Goal: Task Accomplishment & Management: Manage account settings

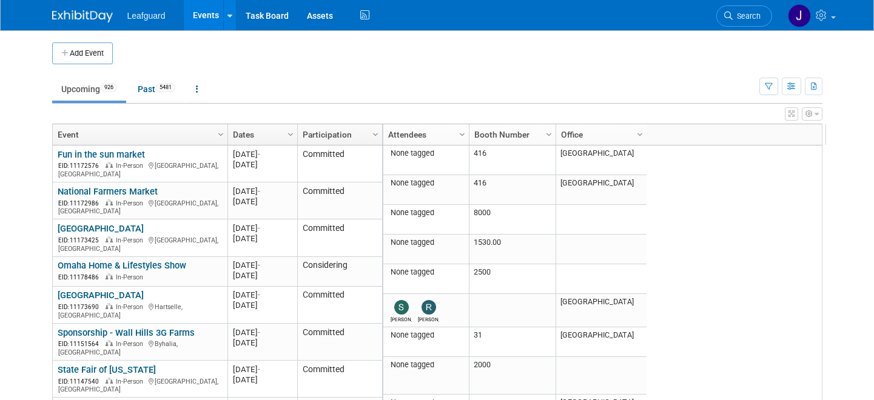
click at [208, 17] on link "Events" at bounding box center [206, 15] width 44 height 30
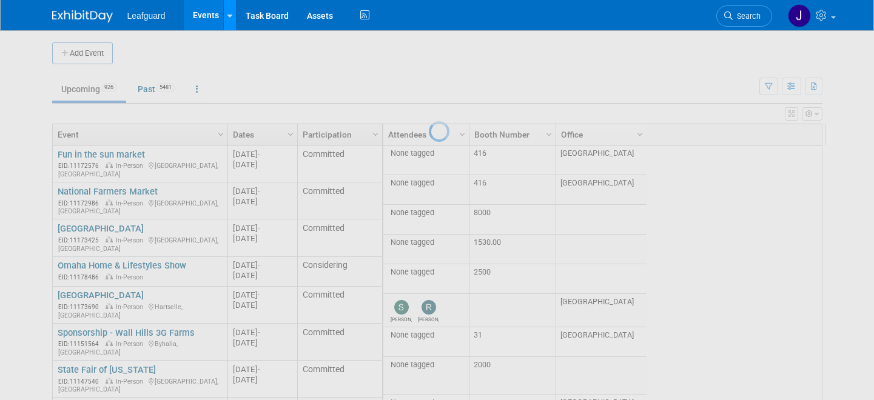
click at [228, 14] on icon at bounding box center [230, 16] width 5 height 8
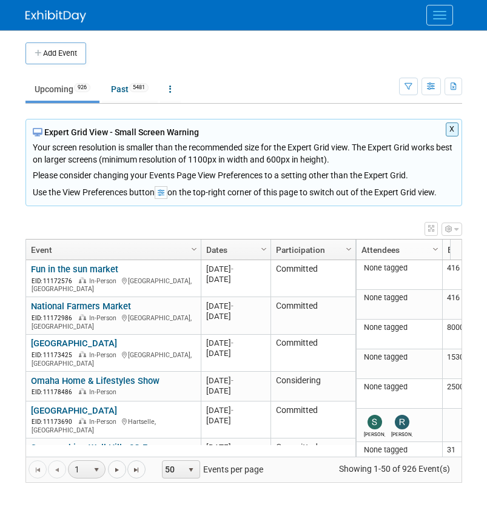
click at [248, 189] on div "Use the View Preferences button on the top-right corner of this page to switch …" at bounding box center [244, 190] width 422 height 18
click at [123, 101] on li "Past 5481" at bounding box center [130, 90] width 56 height 25
click at [118, 91] on link "Past 5481" at bounding box center [130, 89] width 56 height 23
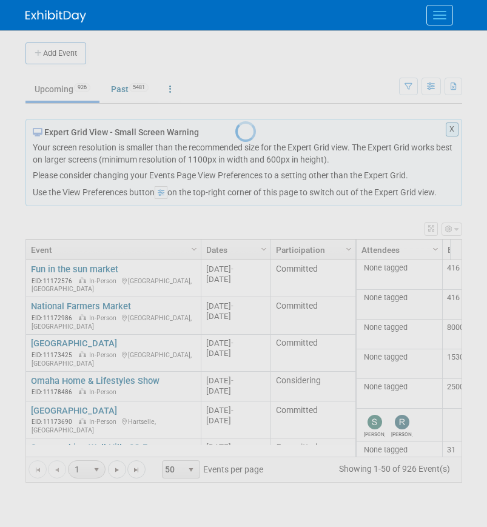
click at [235, 100] on div at bounding box center [243, 263] width 17 height 527
click at [235, 99] on div at bounding box center [243, 263] width 17 height 527
click at [433, 19] on button "Menu" at bounding box center [440, 15] width 27 height 21
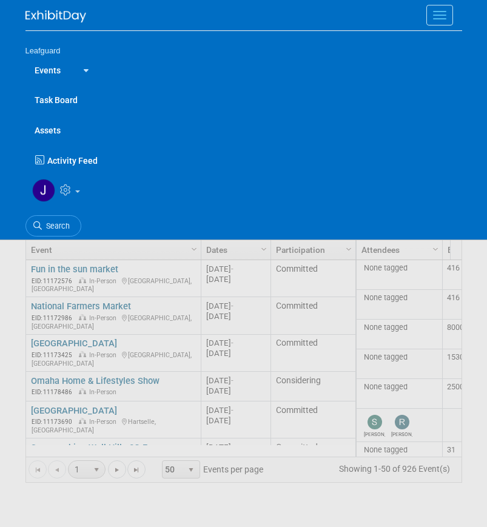
click at [52, 225] on span "Search" at bounding box center [56, 225] width 28 height 9
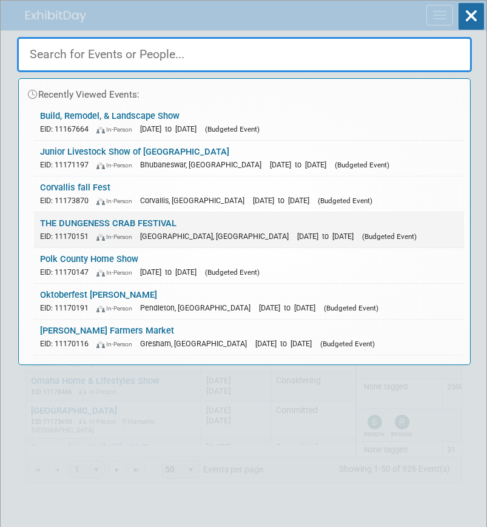
paste input "[PERSON_NAME] Sportsman and Outdoor Recreation Show"
type input "[PERSON_NAME] Sportsman and Outdoor Recreation Show"
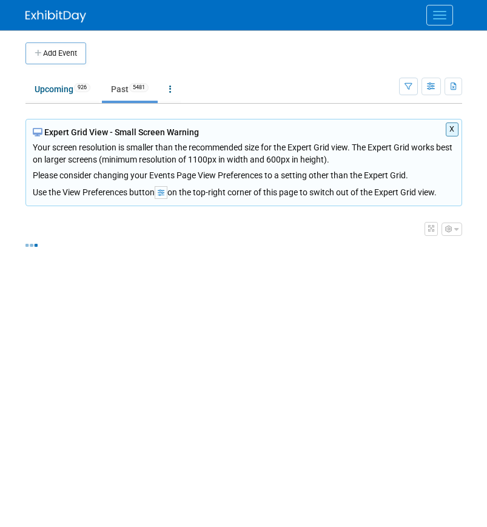
click at [133, 206] on div "X Expert Grid View - Small Screen Warning Your screen resolution is smaller tha…" at bounding box center [243, 162] width 437 height 87
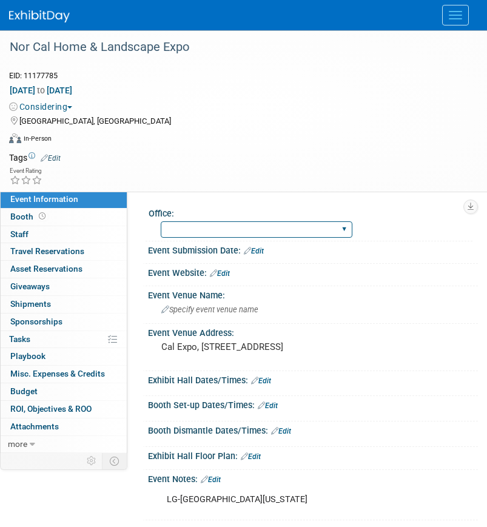
click at [183, 226] on select "Albany Arkansas Austin Birmingham Charlotte Chicago Cleveland Colorado Columbia…" at bounding box center [257, 229] width 192 height 16
click at [326, 157] on td at bounding box center [262, 158] width 402 height 12
click at [155, 209] on div "Office:" at bounding box center [311, 211] width 324 height 15
click at [259, 235] on select "Albany Arkansas Austin Birmingham Charlotte Chicago Cleveland Colorado Columbia…" at bounding box center [257, 229] width 192 height 16
click at [184, 232] on select "Albany Arkansas Austin Birmingham Charlotte Chicago Cleveland Colorado Columbia…" at bounding box center [257, 229] width 192 height 16
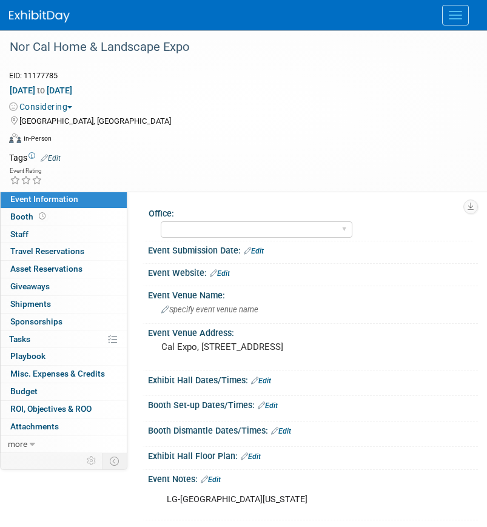
click at [473, 24] on div at bounding box center [243, 15] width 469 height 30
click at [451, 32] on div at bounding box center [238, 35] width 467 height 10
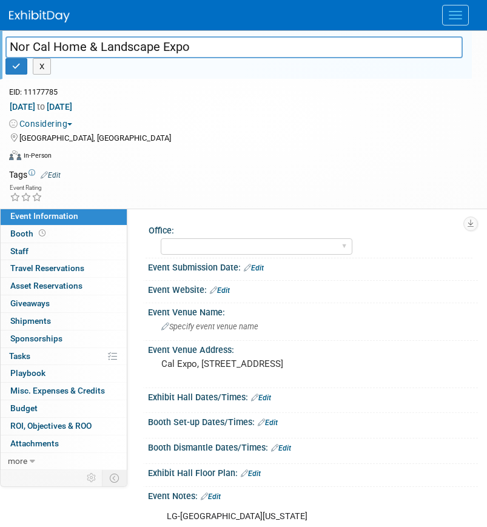
click at [458, 16] on button "Menu" at bounding box center [455, 15] width 27 height 21
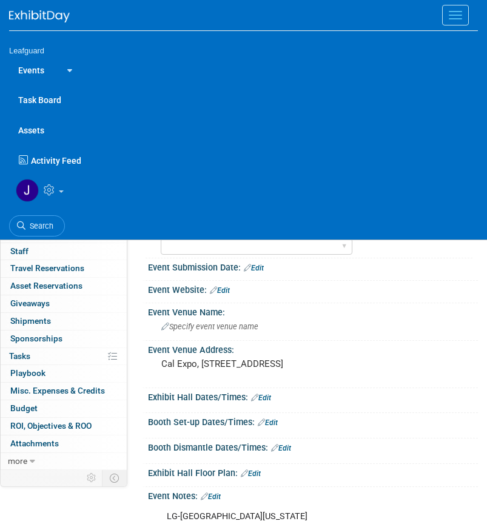
click at [43, 225] on span "Search" at bounding box center [39, 225] width 28 height 9
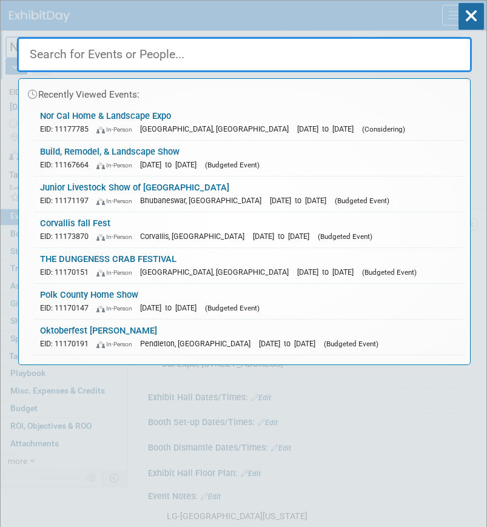
click at [199, 72] on input "text" at bounding box center [244, 54] width 455 height 35
click at [131, 155] on link "Build, Remodel, & Landscape Show EID: 11167664 In-Person Jan 23, 2026 to Jan 25…" at bounding box center [249, 158] width 430 height 35
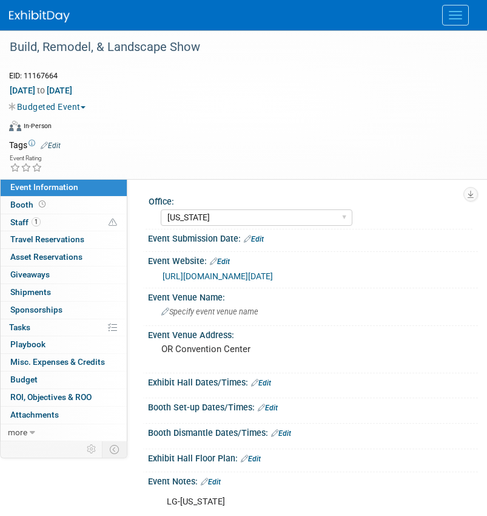
select select "[US_STATE]"
drag, startPoint x: 457, startPoint y: 16, endPoint x: 398, endPoint y: 35, distance: 61.8
click at [457, 16] on button "Menu" at bounding box center [455, 15] width 27 height 21
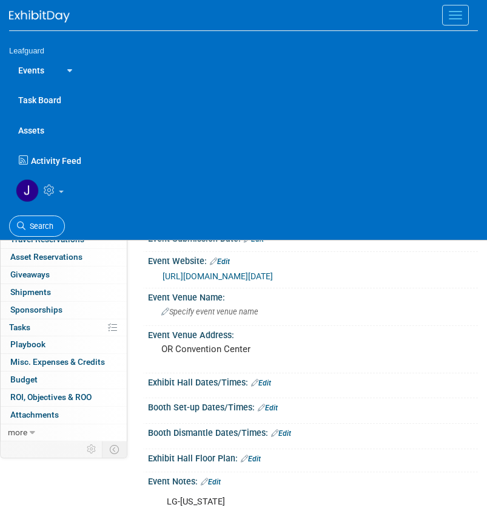
click at [38, 235] on link "Search" at bounding box center [37, 225] width 56 height 21
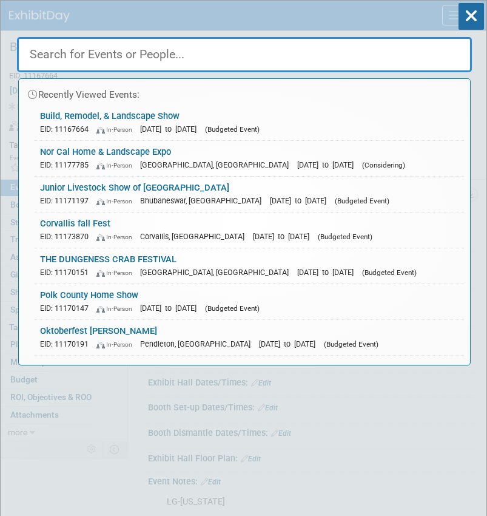
paste input "[PERSON_NAME] Sportsman and Outdoor Recreation Show"
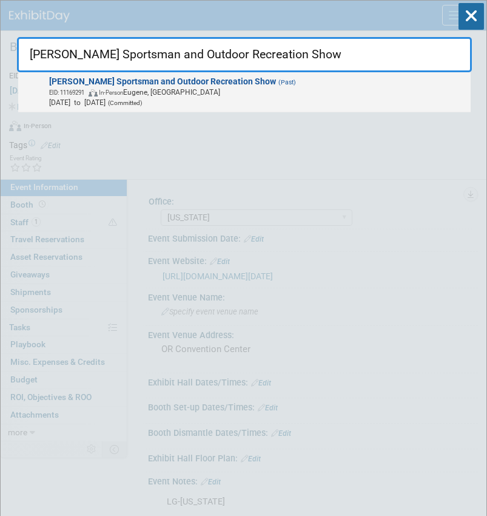
type input "[PERSON_NAME] Sportsman and Outdoor Recreation Show"
click at [112, 87] on span "EID: 11169291 In-Person [PERSON_NAME], [GEOGRAPHIC_DATA]" at bounding box center [257, 92] width 417 height 10
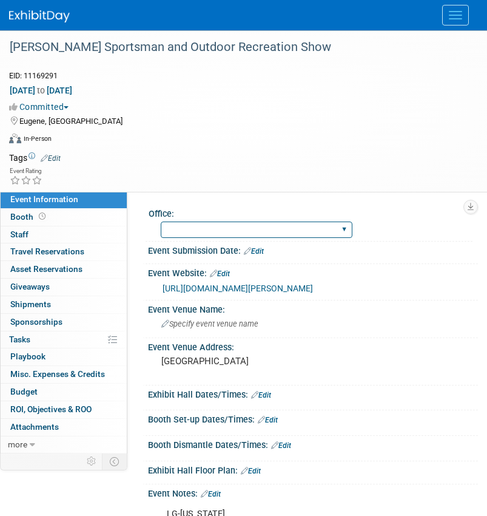
click at [212, 225] on select "[GEOGRAPHIC_DATA] [US_STATE] [GEOGRAPHIC_DATA] [GEOGRAPHIC_DATA] [GEOGRAPHIC_DA…" at bounding box center [257, 229] width 192 height 16
select select "[US_STATE]"
click at [161, 221] on select "[GEOGRAPHIC_DATA] [US_STATE] [GEOGRAPHIC_DATA] [GEOGRAPHIC_DATA] [GEOGRAPHIC_DA…" at bounding box center [257, 229] width 192 height 16
click at [70, 115] on div "Eugene, [GEOGRAPHIC_DATA]" at bounding box center [236, 120] width 454 height 15
click at [69, 106] on span "button" at bounding box center [66, 107] width 5 height 2
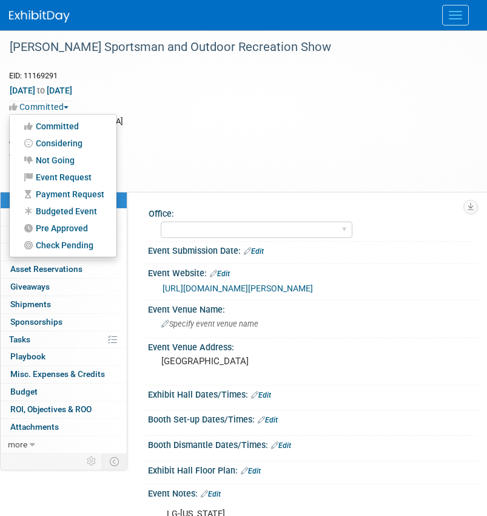
click at [77, 212] on link "Budgeted Event" at bounding box center [63, 211] width 107 height 17
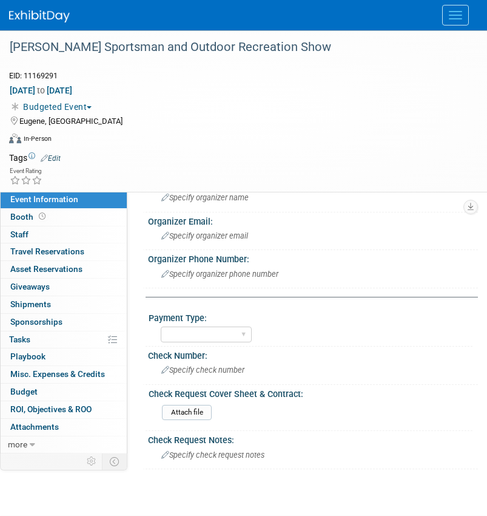
scroll to position [564, 0]
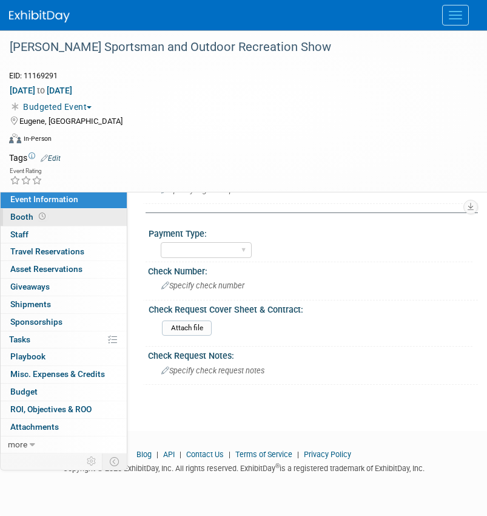
click at [28, 225] on link "Booth" at bounding box center [64, 217] width 126 height 17
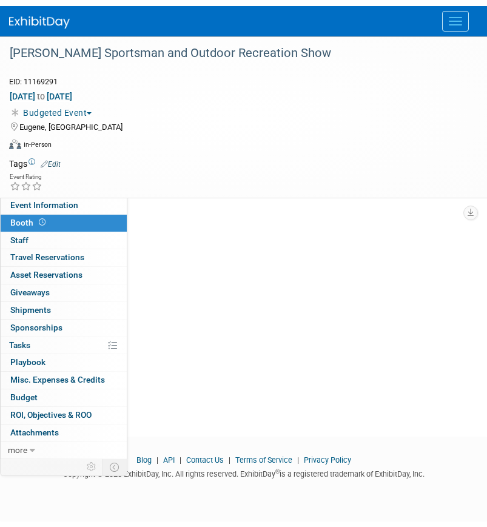
scroll to position [0, 0]
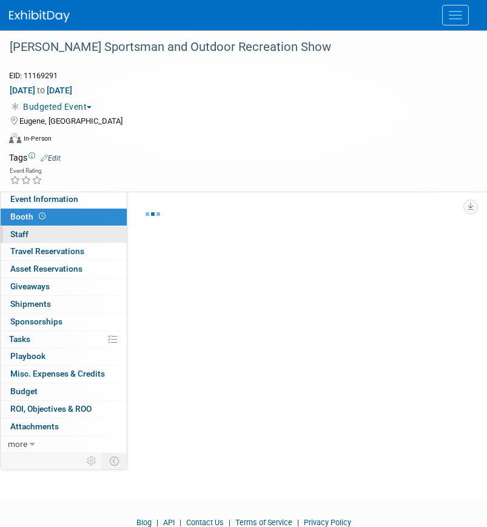
click at [32, 234] on link "0 Staff 0" at bounding box center [64, 234] width 126 height 17
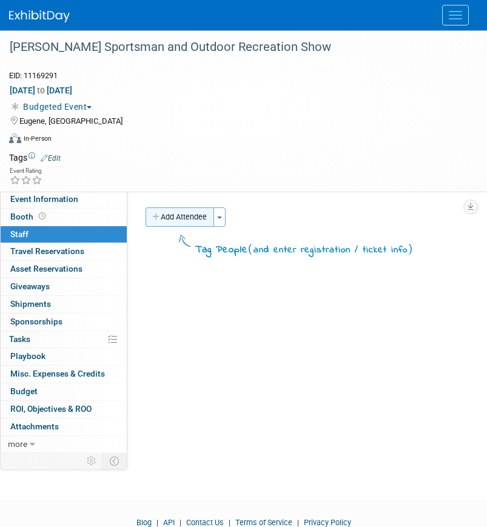
click at [214, 221] on button "Add Attendee" at bounding box center [180, 217] width 69 height 19
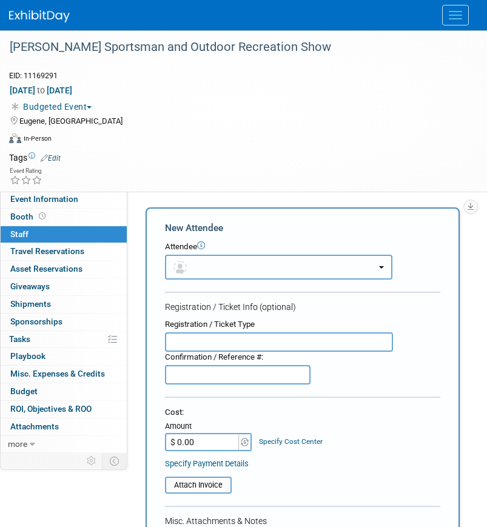
click at [218, 272] on button "button" at bounding box center [279, 267] width 228 height 25
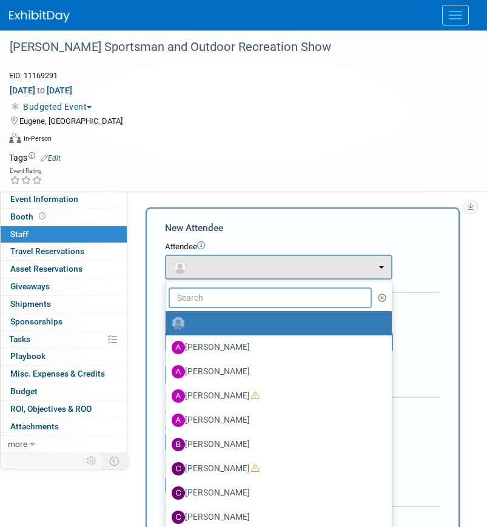
click at [224, 295] on input "text" at bounding box center [270, 298] width 203 height 21
type input "[PERSON_NAME]"
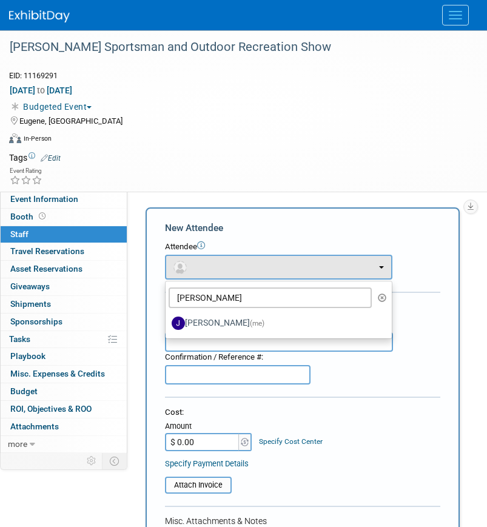
click at [215, 321] on label "Joey Egbert (me)" at bounding box center [276, 323] width 208 height 19
click at [167, 321] on input "Joey Egbert (me)" at bounding box center [164, 322] width 8 height 8
select select "42b345c0-50c4-4e30-b12f-944b97d3667c"
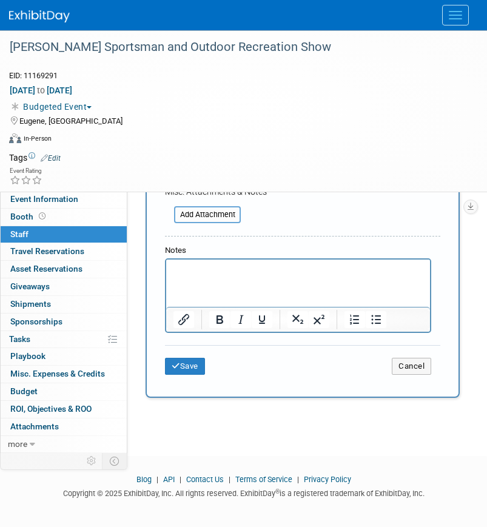
scroll to position [423, 0]
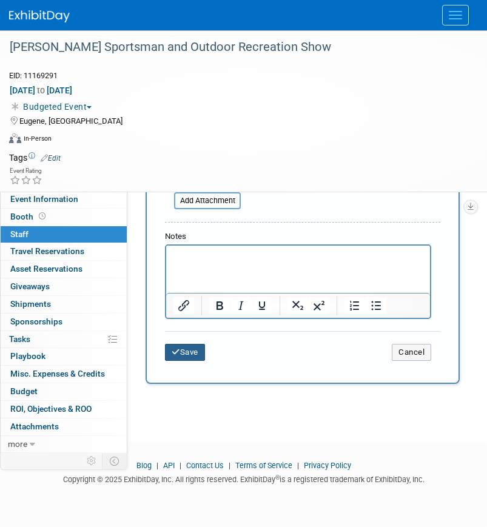
click at [187, 353] on button "Save" at bounding box center [185, 352] width 40 height 17
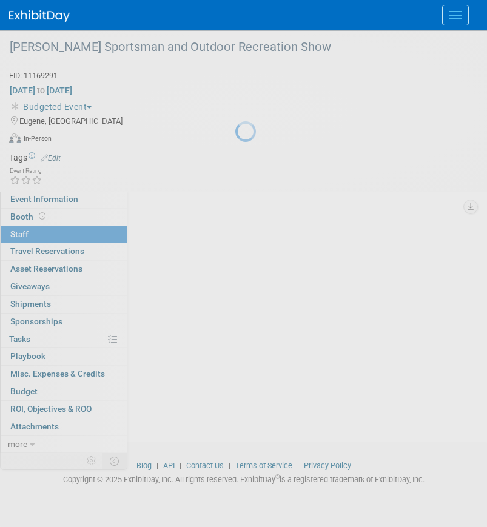
scroll to position [57, 0]
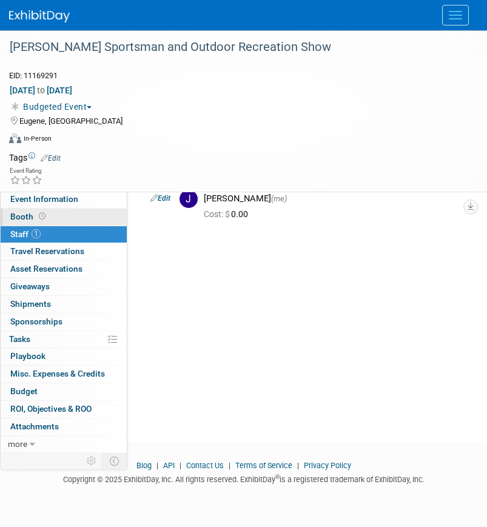
click at [97, 223] on link "Booth" at bounding box center [64, 217] width 126 height 17
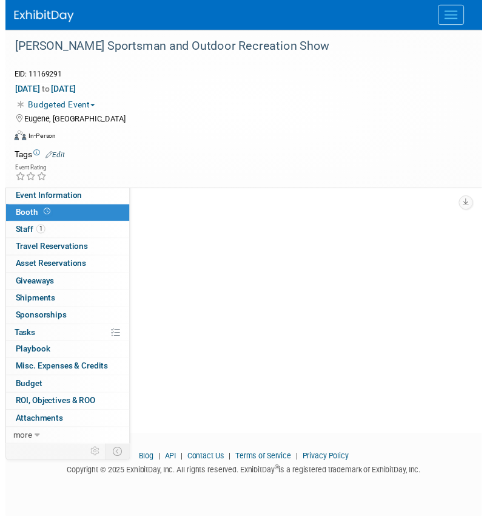
scroll to position [0, 0]
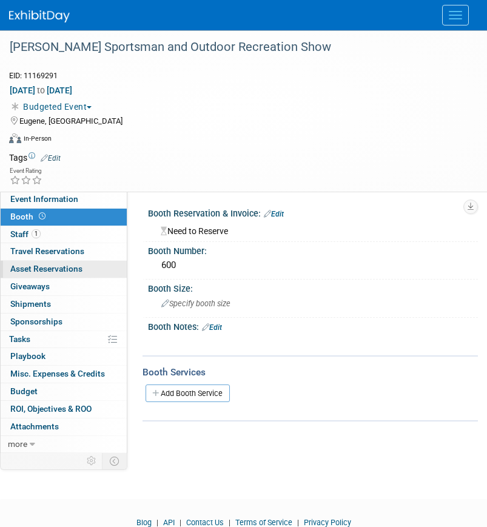
click at [72, 266] on span "Asset Reservations 0" at bounding box center [46, 269] width 72 height 10
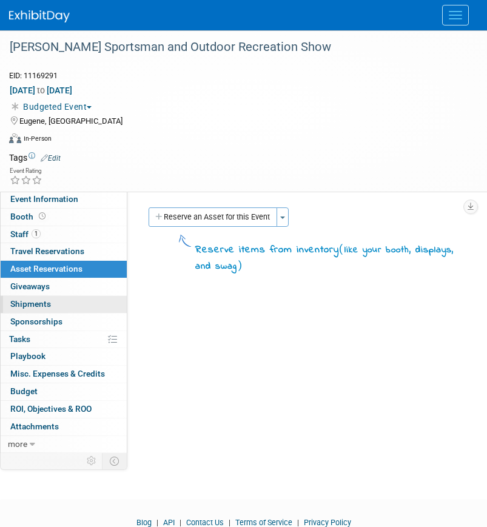
click at [58, 311] on link "0 Shipments 0" at bounding box center [64, 304] width 126 height 17
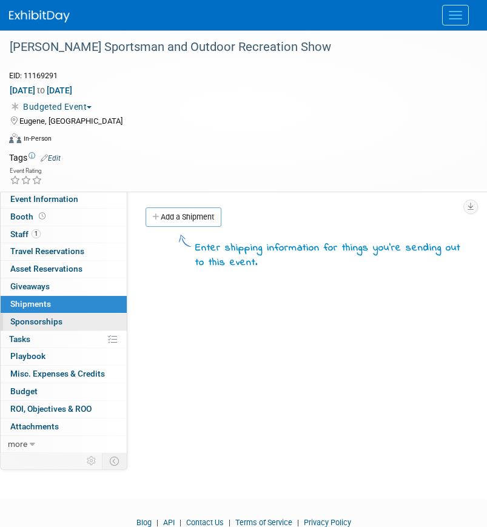
click at [57, 325] on span "Sponsorships 0" at bounding box center [36, 322] width 52 height 10
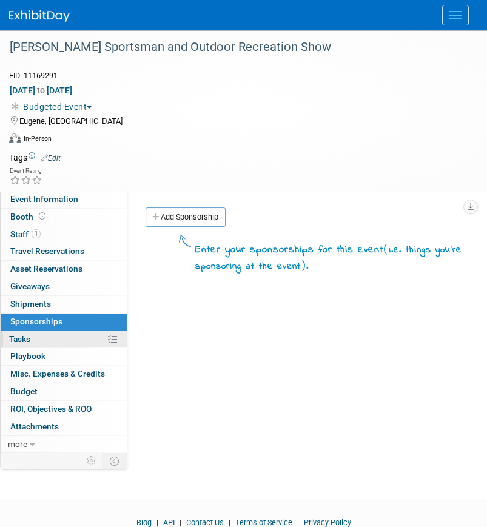
click at [55, 335] on link "0% Tasks 0%" at bounding box center [64, 339] width 126 height 17
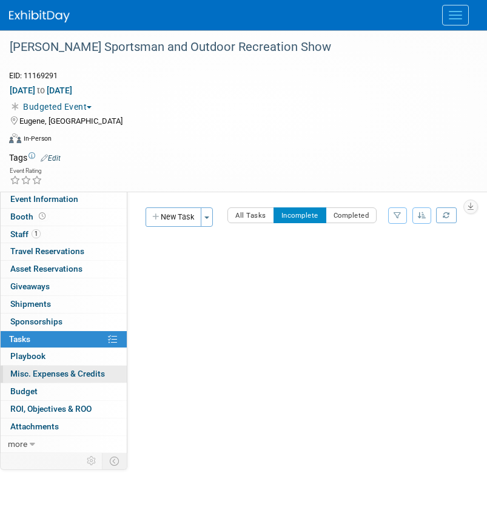
click at [22, 379] on link "0 Misc. Expenses & Credits 0" at bounding box center [64, 374] width 126 height 17
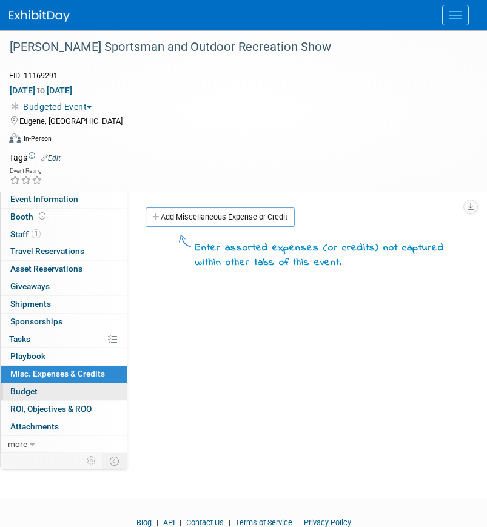
click at [55, 399] on link "Budget" at bounding box center [64, 391] width 126 height 17
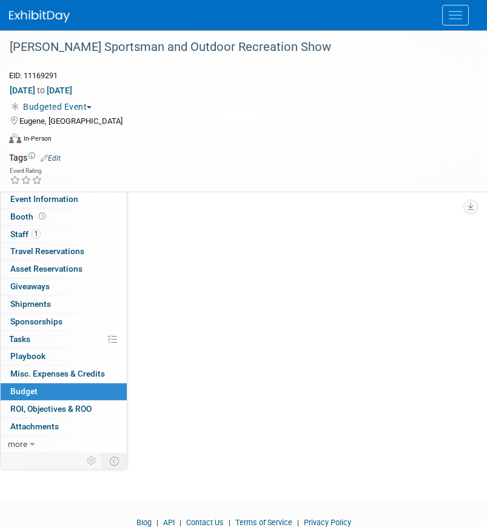
click at [55, 399] on link "Budget" at bounding box center [64, 391] width 126 height 17
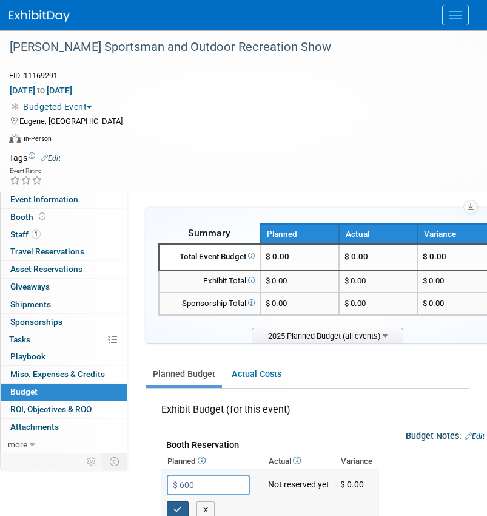
type input "$ 600.00"
click at [181, 502] on button "button" at bounding box center [178, 509] width 22 height 17
click at [180, 161] on td at bounding box center [262, 158] width 402 height 12
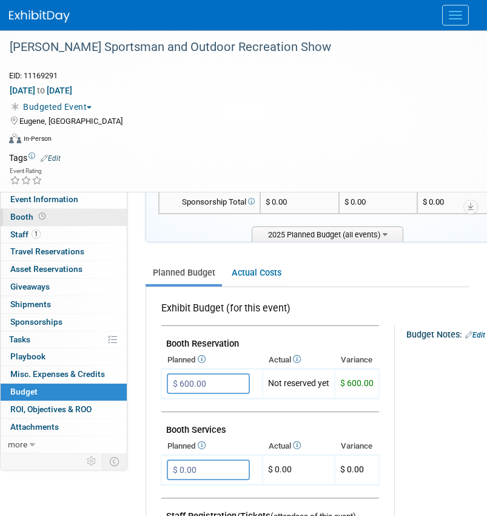
scroll to position [76, 0]
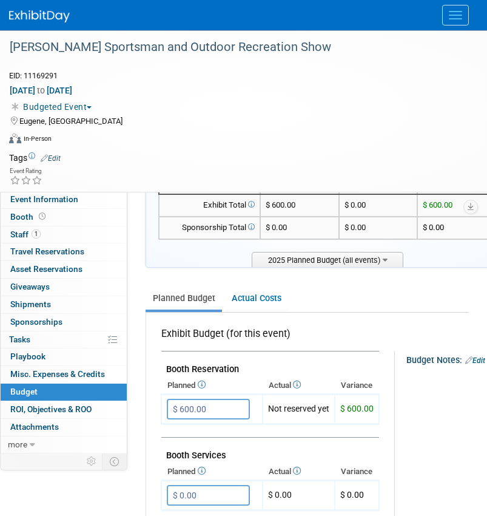
click at [275, 142] on div "Virtual In-Person Hybrid <img src="https://www.exhibitday.com/Images/Format-Vir…" at bounding box center [240, 141] width 463 height 18
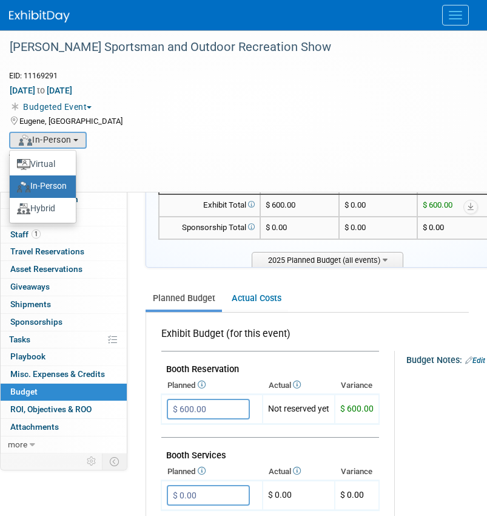
click at [452, 11] on span "Menu" at bounding box center [455, 11] width 13 height 1
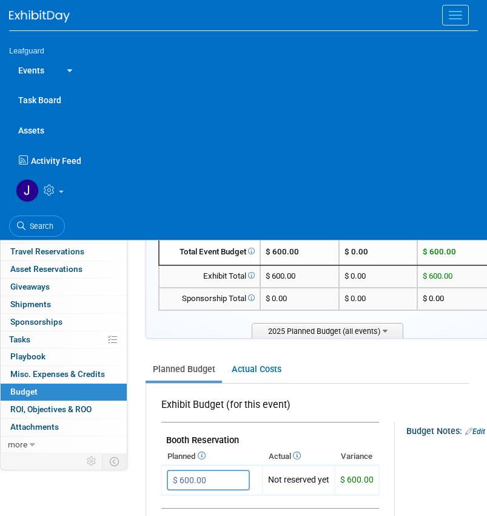
scroll to position [0, 0]
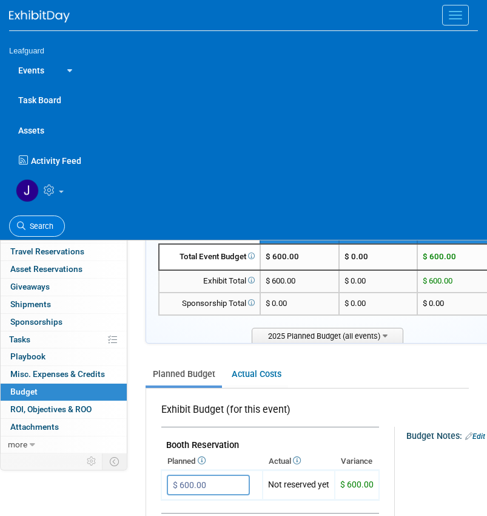
click at [39, 226] on span "Search" at bounding box center [39, 225] width 28 height 9
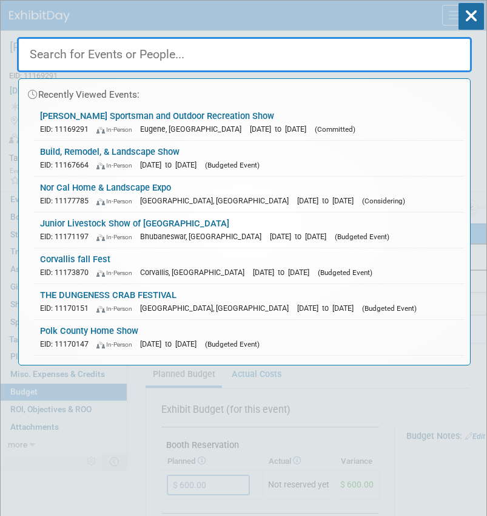
click at [225, 50] on input "text" at bounding box center [244, 54] width 455 height 35
paste input "St. Louis January 1/31/2025 2/1/2025 Sweetheart Craft Fair $115.50 Submitted In…"
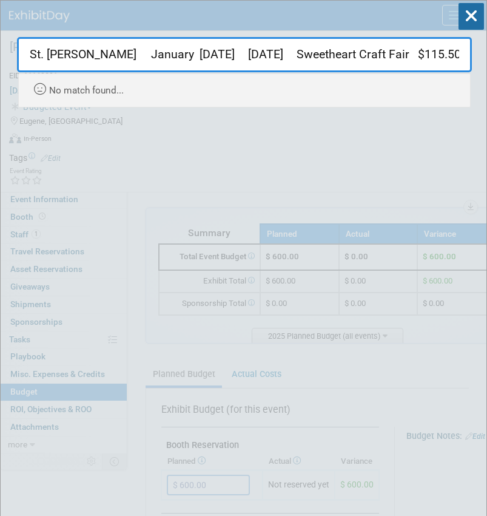
scroll to position [0, 184]
click at [191, 64] on input "St. Louis January 1/31/2025 2/1/2025 Sweetheart Craft Fair $115.50 Submitted In…" at bounding box center [244, 54] width 455 height 35
drag, startPoint x: 104, startPoint y: 58, endPoint x: -1, endPoint y: 16, distance: 112.7
click at [0, 16] on html "Leafguard Events Add Event Bulk Upload Events Shareable Event Boards Recently V…" at bounding box center [243, 258] width 487 height 516
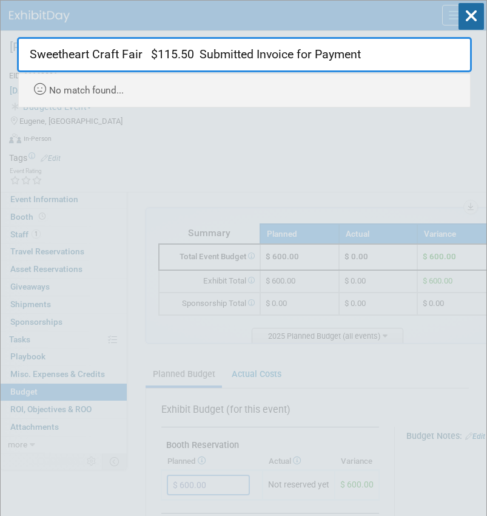
drag, startPoint x: 141, startPoint y: 52, endPoint x: 523, endPoint y: 130, distance: 390.2
click at [487, 130] on html "Leafguard Events Add Event Bulk Upload Events Shareable Event Boards Recently V…" at bounding box center [243, 258] width 487 height 516
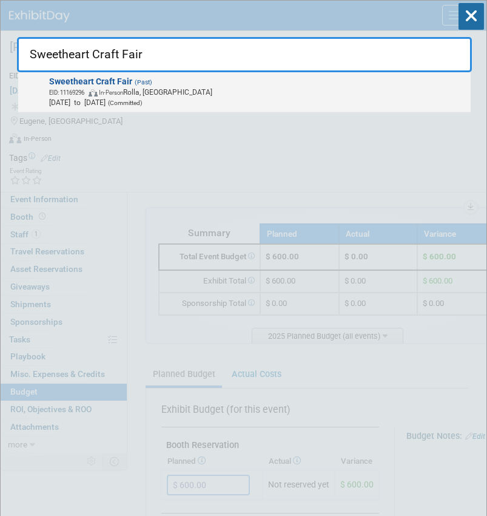
type input "Sweetheart Craft Fair"
click at [89, 89] on span "EID: 11169296" at bounding box center [68, 92] width 39 height 7
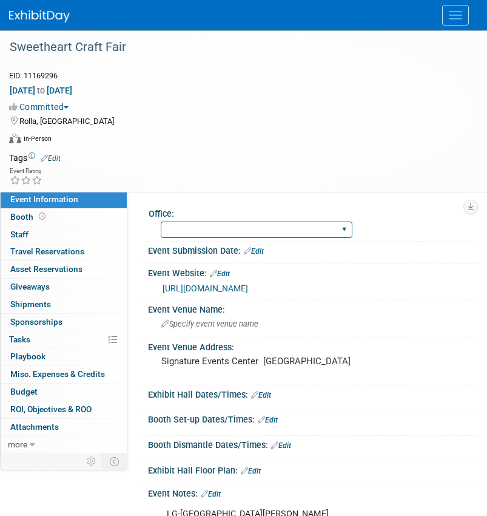
click at [170, 227] on select "Albany Arkansas Austin Birmingham Charlotte Chicago Cleveland Colorado Columbia…" at bounding box center [257, 229] width 192 height 16
select select "[GEOGRAPHIC_DATA][PERSON_NAME]"
click at [161, 221] on select "Albany Arkansas Austin Birmingham Charlotte Chicago Cleveland Colorado Columbia…" at bounding box center [257, 229] width 192 height 16
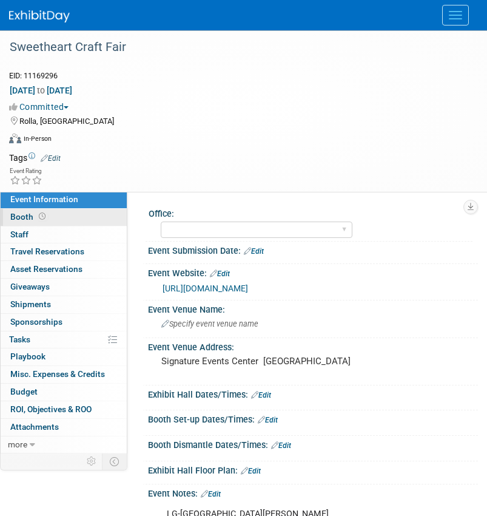
click at [13, 220] on span "Booth" at bounding box center [29, 217] width 38 height 10
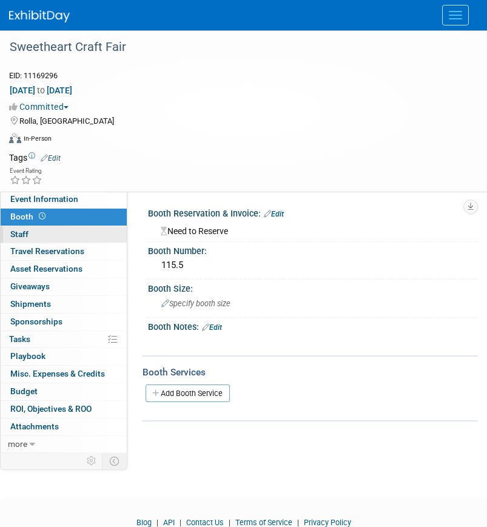
click at [26, 241] on link "0 Staff 0" at bounding box center [64, 234] width 126 height 17
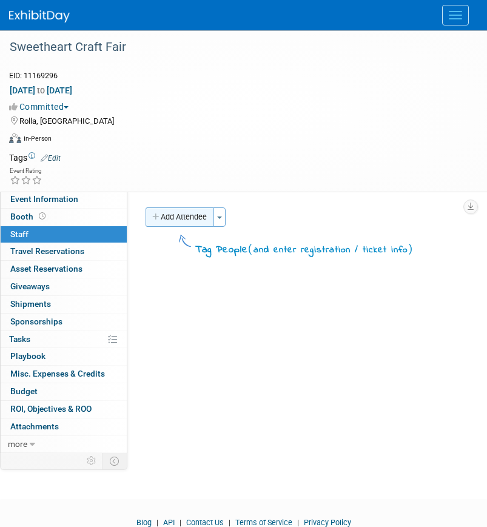
click at [157, 219] on icon "button" at bounding box center [156, 218] width 8 height 8
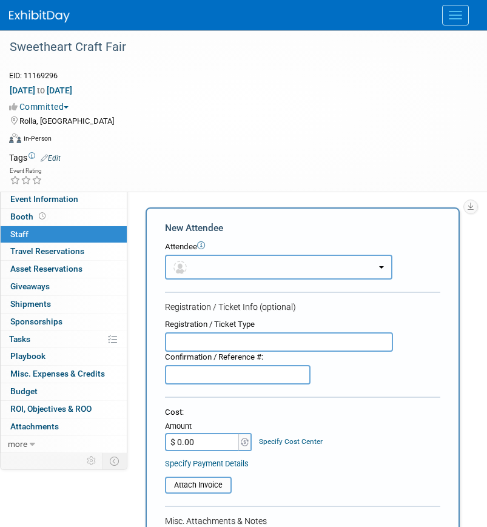
click at [203, 270] on button "button" at bounding box center [279, 267] width 228 height 25
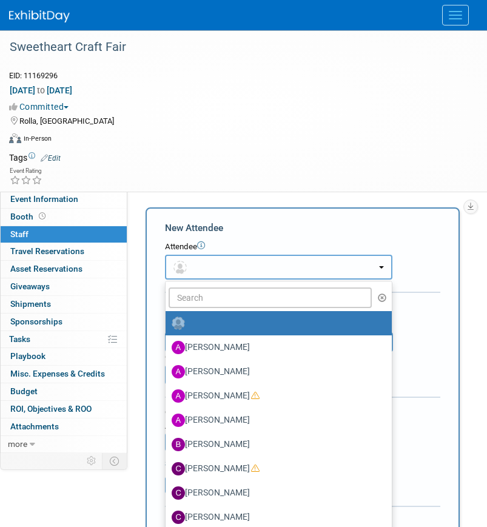
click at [204, 261] on button "button" at bounding box center [279, 267] width 228 height 25
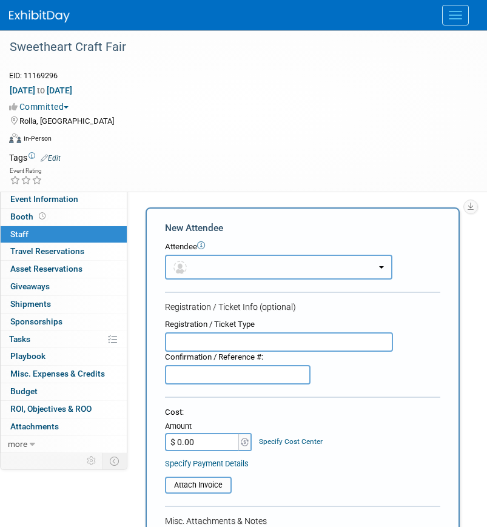
click at [264, 256] on button "button" at bounding box center [279, 267] width 228 height 25
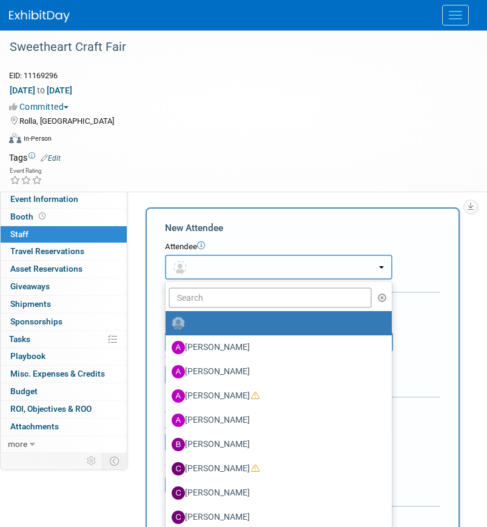
click at [263, 262] on button "button" at bounding box center [279, 267] width 228 height 25
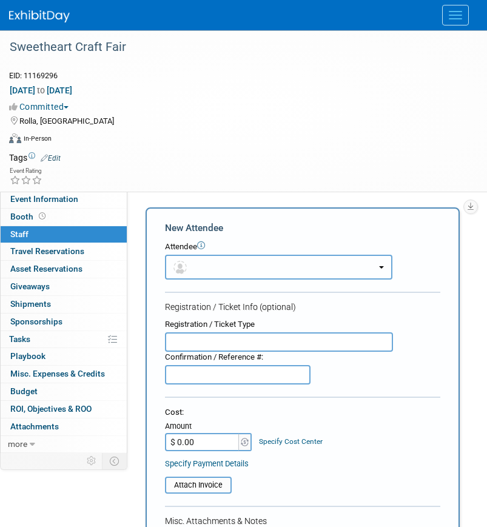
click at [260, 269] on button "button" at bounding box center [279, 267] width 228 height 25
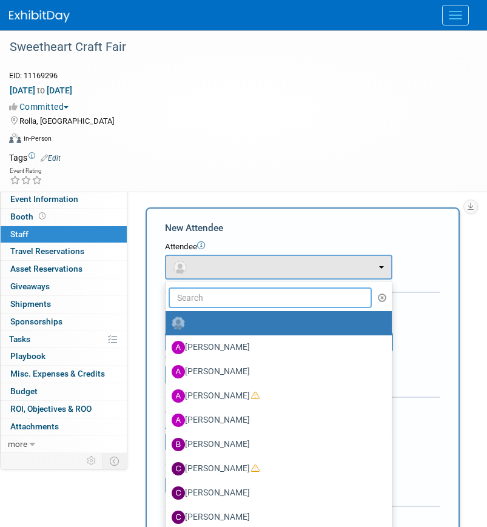
click at [240, 300] on input "text" at bounding box center [270, 298] width 203 height 21
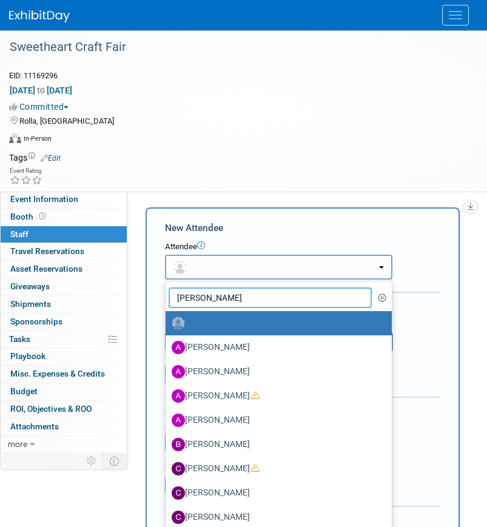
type input "[PERSON_NAME]"
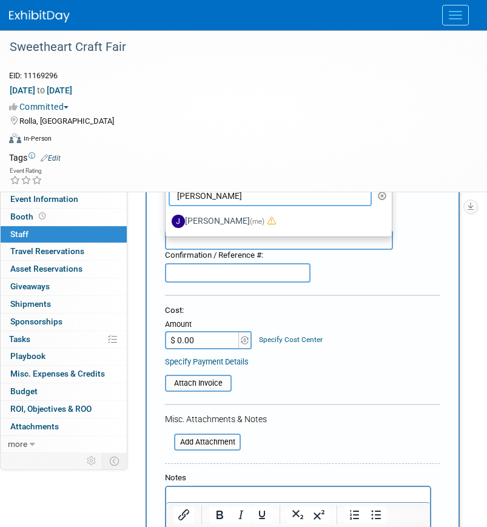
scroll to position [76, 0]
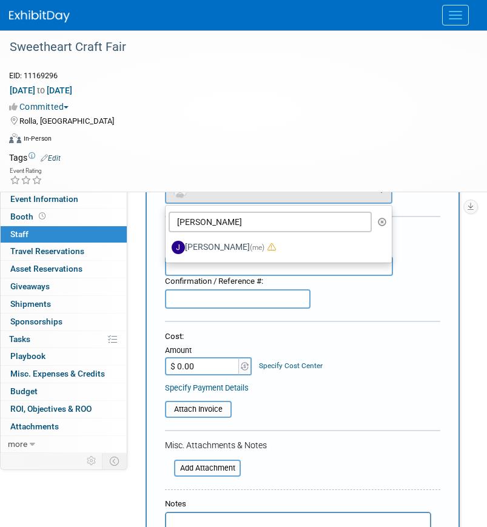
click at [210, 252] on label "Joey Egbert (me)" at bounding box center [276, 247] width 208 height 19
click at [167, 250] on input "Joey Egbert (me)" at bounding box center [164, 246] width 8 height 8
select select "42b345c0-50c4-4e30-b12f-944b97d3667c"
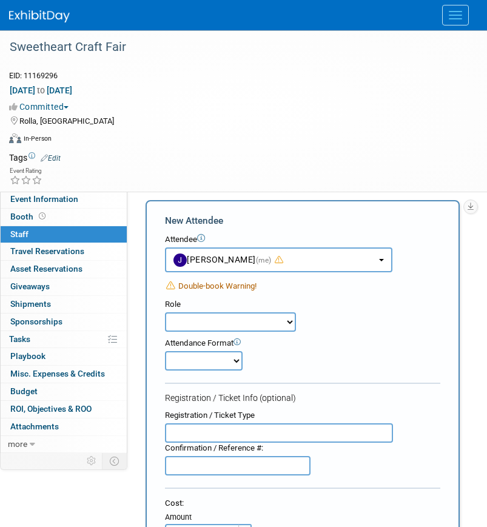
scroll to position [0, 0]
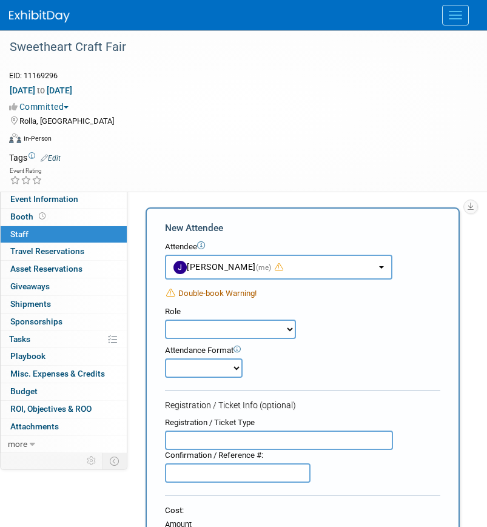
click at [337, 339] on div "Role Demonstrator Host Planner Presenter Sales Representative" at bounding box center [303, 339] width 294 height 78
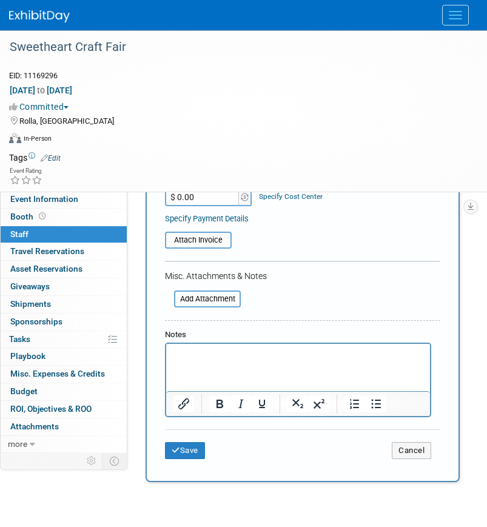
scroll to position [443, 0]
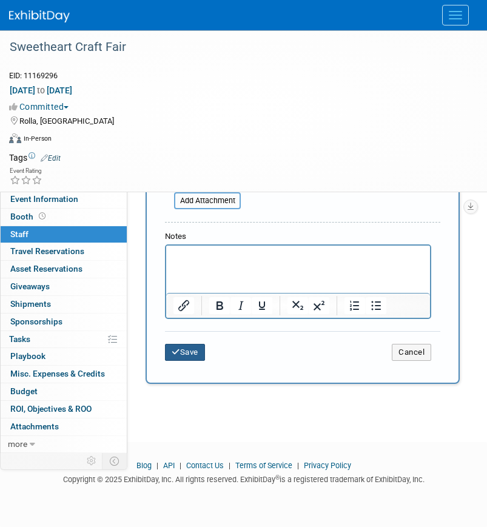
click at [203, 357] on button "Save" at bounding box center [185, 352] width 40 height 17
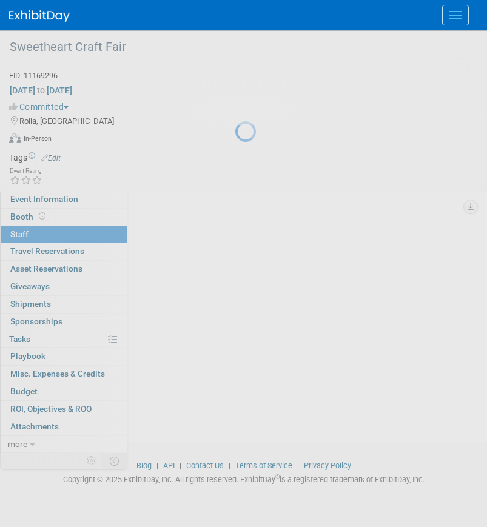
scroll to position [57, 0]
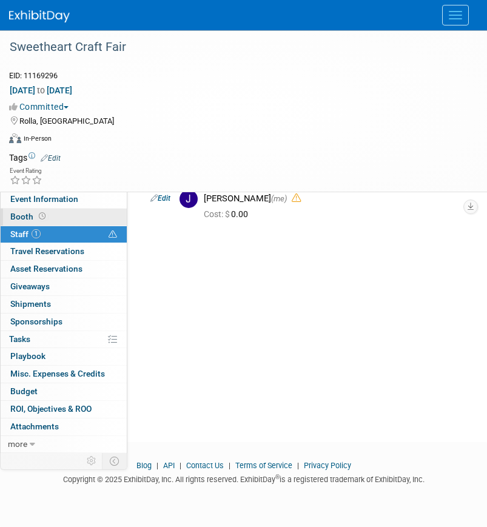
click at [92, 217] on link "Booth" at bounding box center [64, 217] width 126 height 17
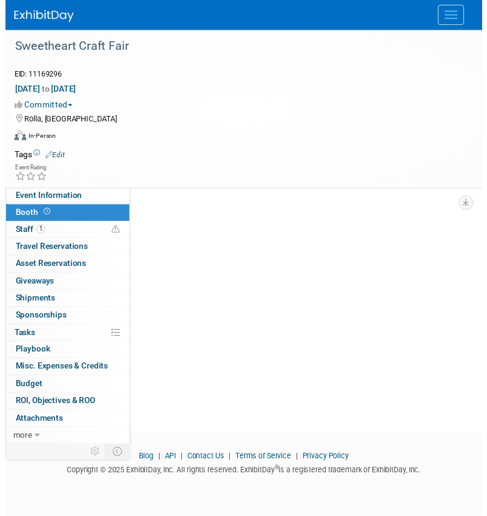
scroll to position [0, 0]
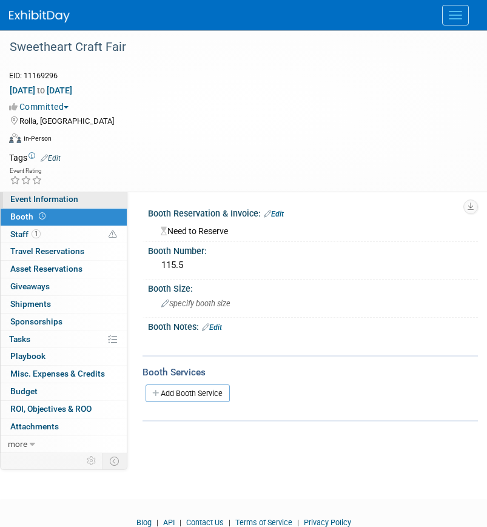
click at [79, 200] on link "Event Information" at bounding box center [64, 199] width 126 height 17
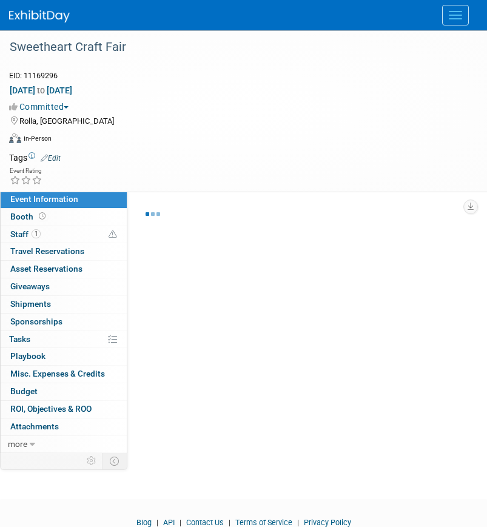
select select "[GEOGRAPHIC_DATA][PERSON_NAME]"
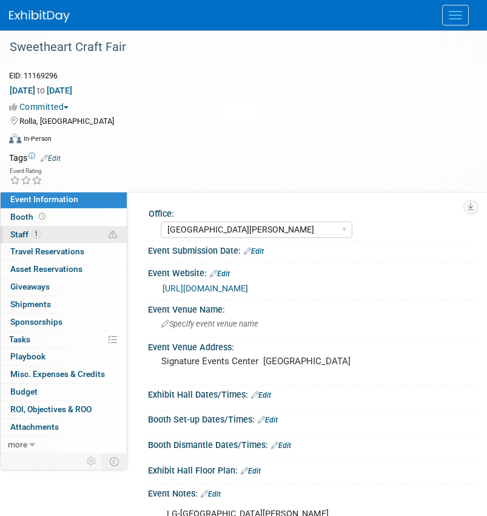
click at [56, 238] on link "1 Staff 1" at bounding box center [64, 234] width 126 height 17
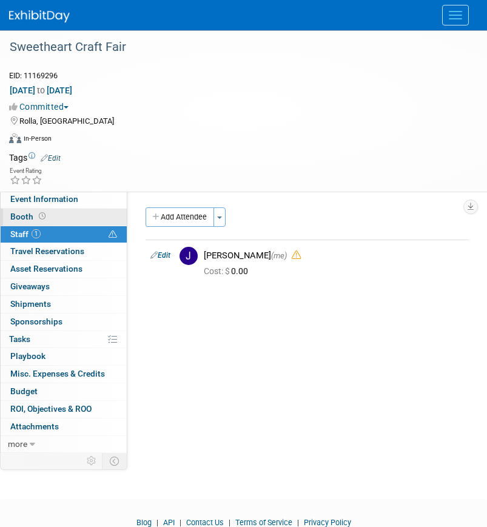
click at [74, 218] on link "Booth" at bounding box center [64, 217] width 126 height 17
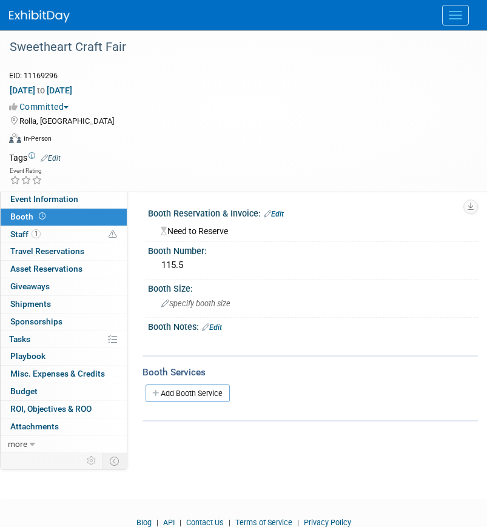
click at [53, 211] on link "Booth" at bounding box center [64, 217] width 126 height 17
click at [68, 237] on link "1 Staff 1" at bounding box center [64, 234] width 126 height 17
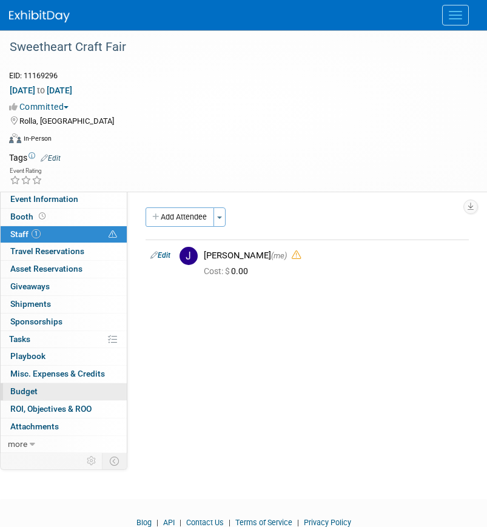
click at [25, 399] on div "Event Information Event Info Booth Booth 1 Staff 1 Staff 0 Travel Reservations …" at bounding box center [63, 322] width 127 height 262
click at [29, 394] on span "Budget" at bounding box center [23, 392] width 27 height 10
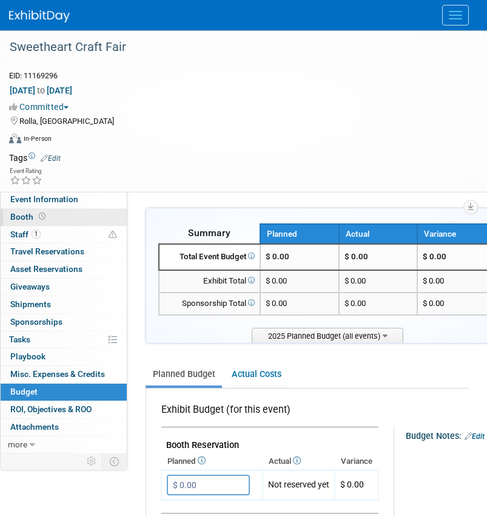
click at [40, 222] on link "Booth" at bounding box center [64, 217] width 126 height 17
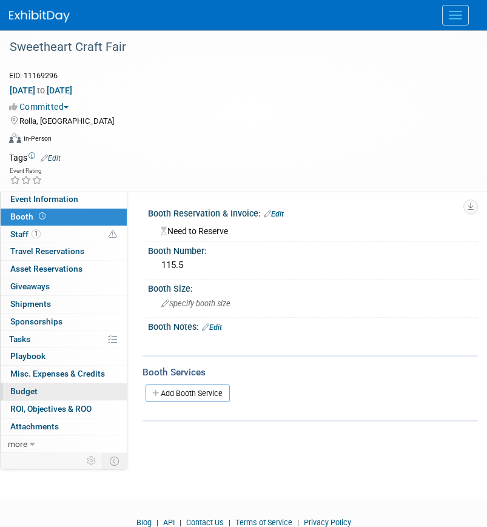
click at [20, 396] on span "Budget" at bounding box center [23, 392] width 27 height 10
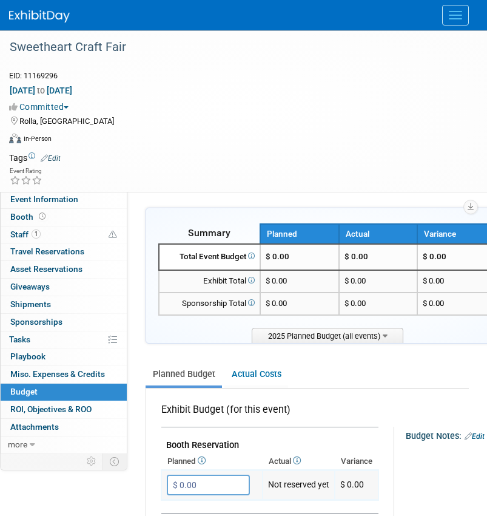
click at [198, 474] on td "$ 0.00 X" at bounding box center [211, 485] width 101 height 30
click at [197, 481] on input "$ 0.00" at bounding box center [208, 484] width 83 height 21
type input "$ 115.50"
click at [180, 505] on icon "button" at bounding box center [178, 509] width 8 height 8
click at [55, 101] on button "Committed" at bounding box center [41, 107] width 64 height 12
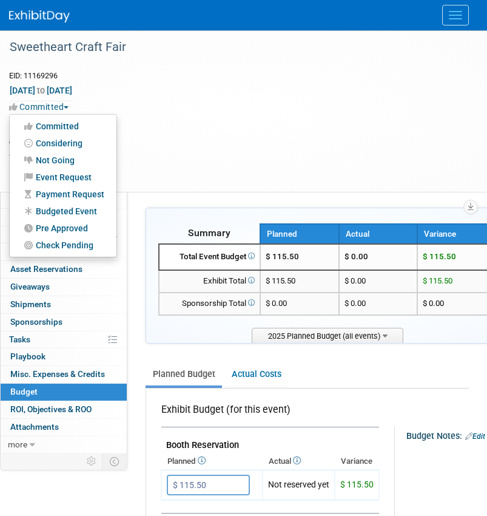
click at [63, 208] on link "Budgeted Event" at bounding box center [63, 211] width 107 height 17
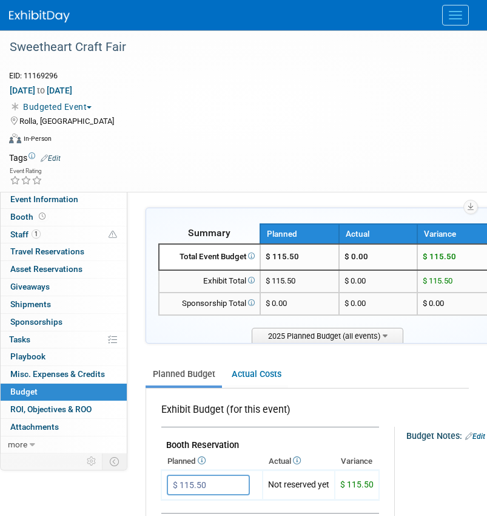
drag, startPoint x: 137, startPoint y: 24, endPoint x: 161, endPoint y: 1, distance: 33.5
click at [137, 23] on div at bounding box center [243, 15] width 469 height 30
click at [463, 24] on button "Menu" at bounding box center [455, 15] width 27 height 21
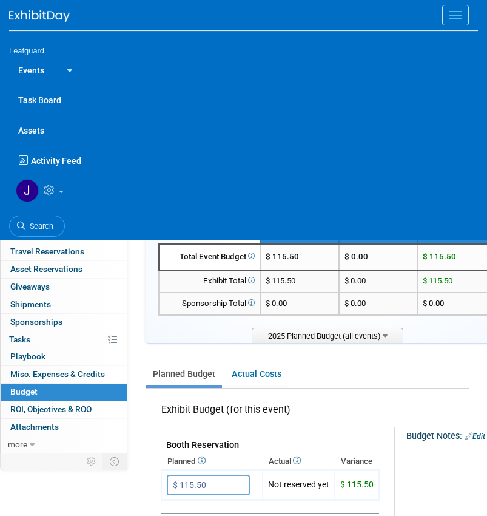
click at [36, 225] on span "Search" at bounding box center [39, 225] width 28 height 9
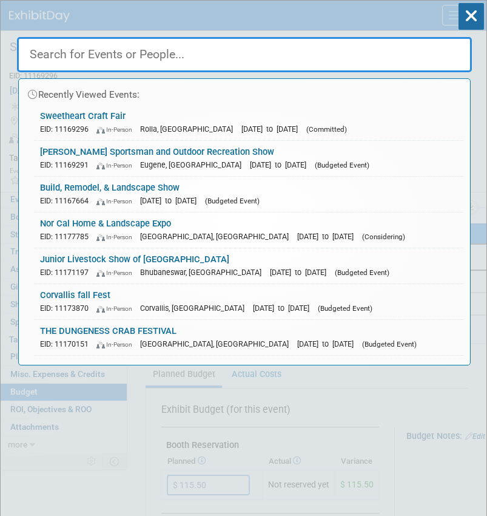
drag, startPoint x: 162, startPoint y: 52, endPoint x: 143, endPoint y: 61, distance: 20.9
click at [136, 72] on div "Recently Viewed Events: Sweetheart Craft Fair EID: 11169296 In-Person Rolla, MO…" at bounding box center [244, 198] width 455 height 334
click at [143, 61] on input "text" at bounding box center [244, 54] width 455 height 35
click at [85, 52] on input "text" at bounding box center [244, 54] width 455 height 35
click at [210, 59] on input "text" at bounding box center [244, 54] width 455 height 35
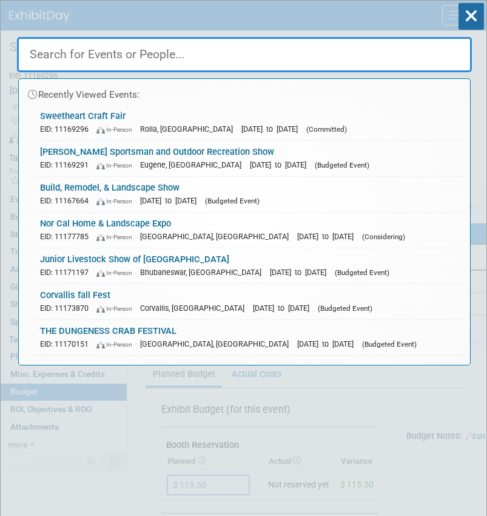
click at [220, 60] on input "text" at bounding box center [244, 54] width 455 height 35
click at [214, 64] on input "text" at bounding box center [244, 54] width 455 height 35
click at [155, 58] on input "text" at bounding box center [244, 54] width 455 height 35
click at [149, 62] on input "text" at bounding box center [244, 54] width 455 height 35
click at [82, 59] on input "text" at bounding box center [244, 54] width 455 height 35
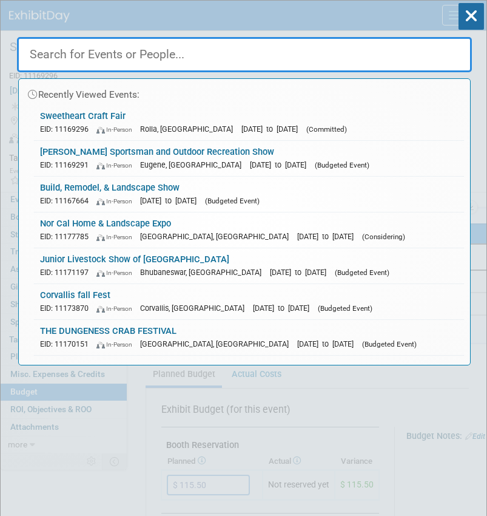
paste input "Varsity Golf Show - STL"
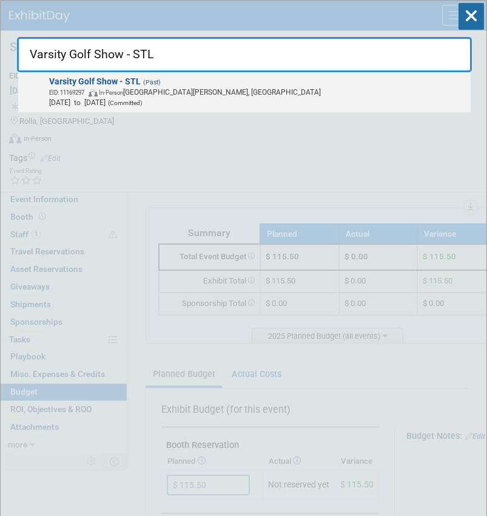
type input "Varsity Golf Show - STL"
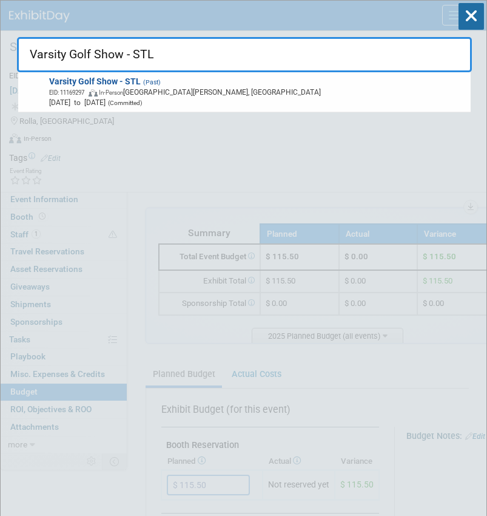
drag, startPoint x: 148, startPoint y: 76, endPoint x: 99, endPoint y: 93, distance: 52.2
click at [147, 76] on span "Varsity Golf Show - STL (Past) EID: 11169297 In-Person Saint Charles, MO Jan 31…" at bounding box center [256, 92] width 421 height 32
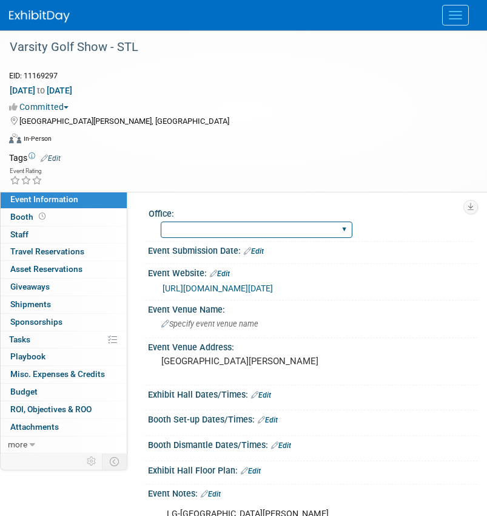
click at [202, 230] on select "[GEOGRAPHIC_DATA] [US_STATE] [GEOGRAPHIC_DATA] [GEOGRAPHIC_DATA] [GEOGRAPHIC_DA…" at bounding box center [257, 229] width 192 height 16
select select "[GEOGRAPHIC_DATA][US_STATE]"
click at [161, 221] on select "[GEOGRAPHIC_DATA] [US_STATE] [GEOGRAPHIC_DATA] [GEOGRAPHIC_DATA] [GEOGRAPHIC_DA…" at bounding box center [257, 229] width 192 height 16
drag, startPoint x: 320, startPoint y: 34, endPoint x: 293, endPoint y: 0, distance: 43.2
click at [320, 34] on div at bounding box center [238, 35] width 467 height 10
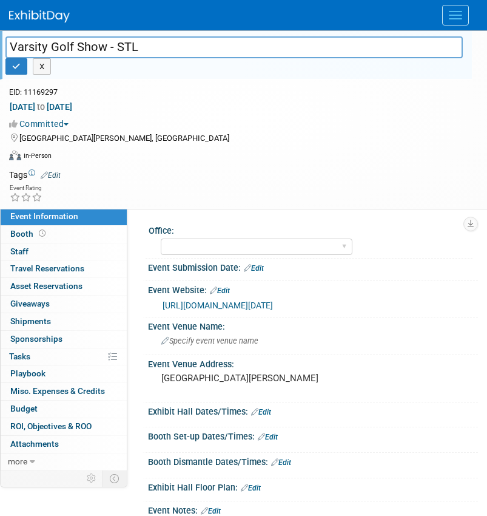
click at [49, 124] on button "Committed" at bounding box center [41, 124] width 64 height 12
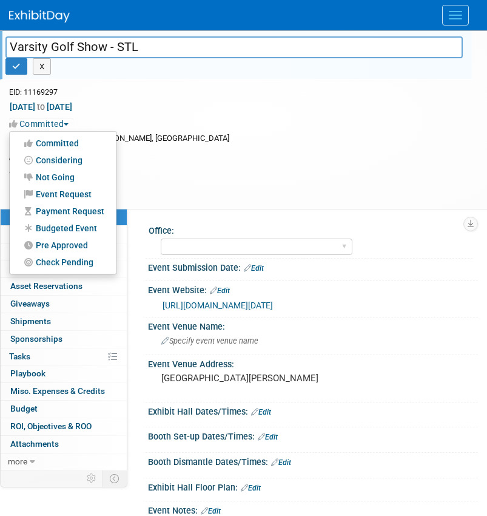
click at [76, 222] on link "Budgeted Event" at bounding box center [63, 228] width 107 height 17
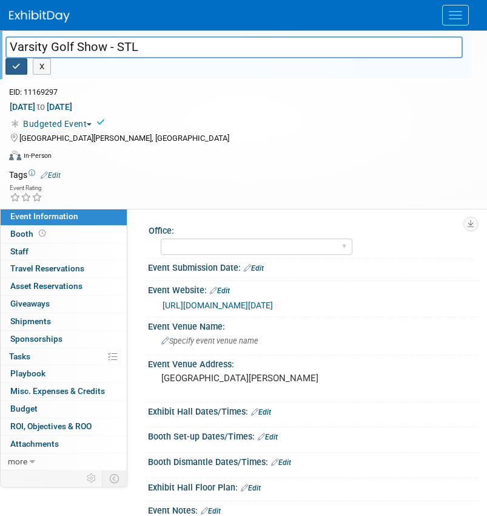
click at [22, 66] on button "button" at bounding box center [16, 66] width 22 height 17
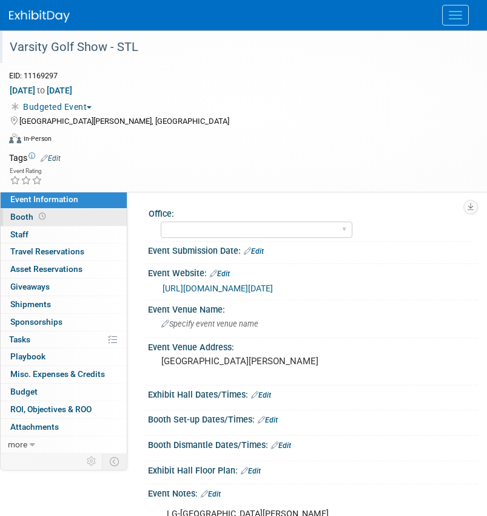
click at [19, 209] on link "Booth" at bounding box center [64, 217] width 126 height 17
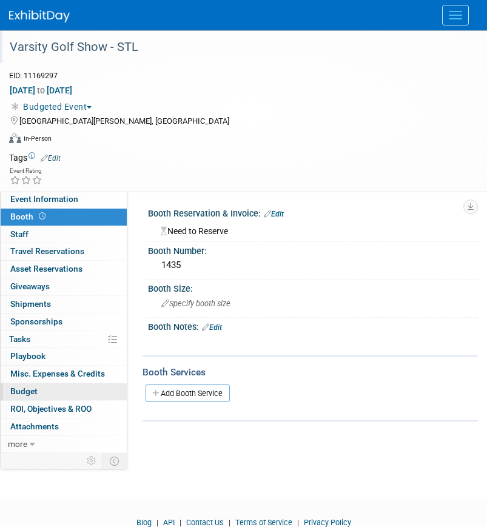
click at [25, 394] on span "Budget" at bounding box center [23, 392] width 27 height 10
click at [20, 390] on span "Budget" at bounding box center [23, 392] width 27 height 10
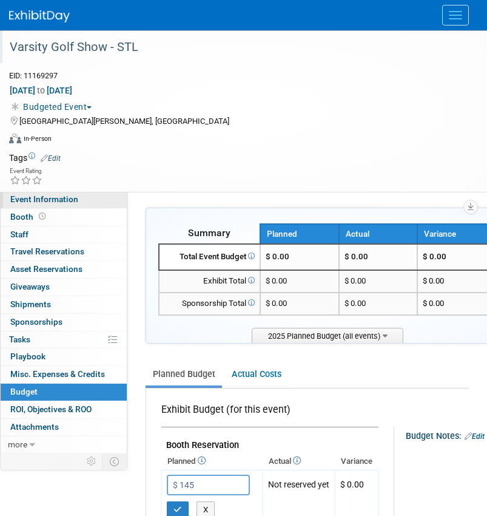
type input "$ 145.00"
click at [15, 195] on span "Event Information" at bounding box center [44, 199] width 68 height 10
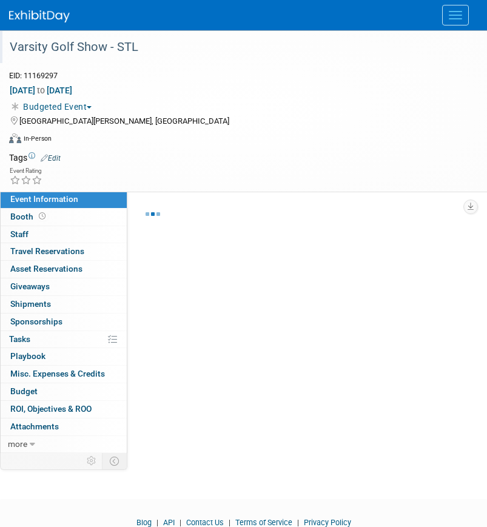
select select "[GEOGRAPHIC_DATA][US_STATE]"
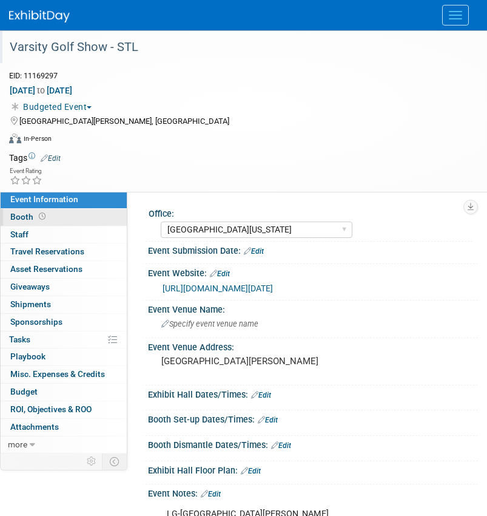
click at [24, 219] on span "Booth" at bounding box center [29, 217] width 38 height 10
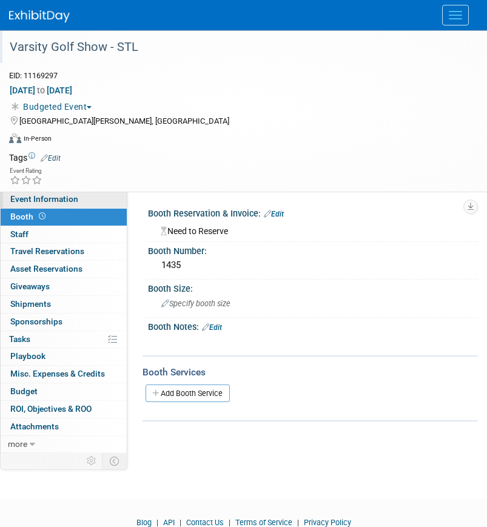
click at [35, 194] on span "Event Information" at bounding box center [44, 199] width 68 height 10
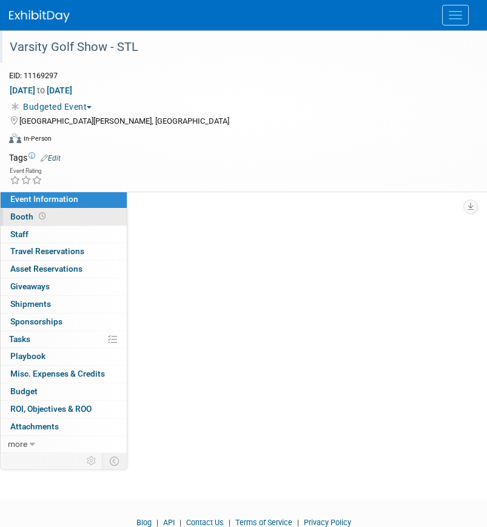
select select "[GEOGRAPHIC_DATA][US_STATE]"
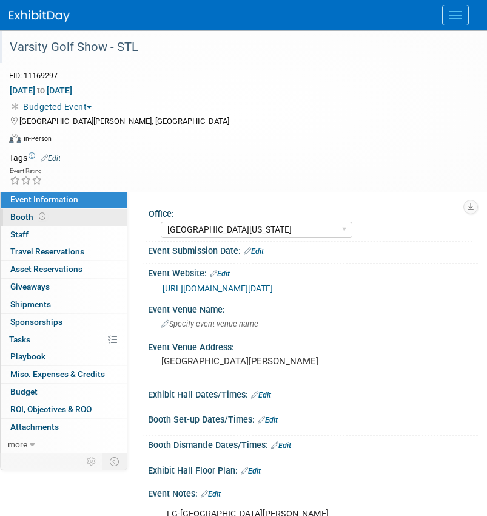
click at [16, 223] on link "Booth" at bounding box center [64, 217] width 126 height 17
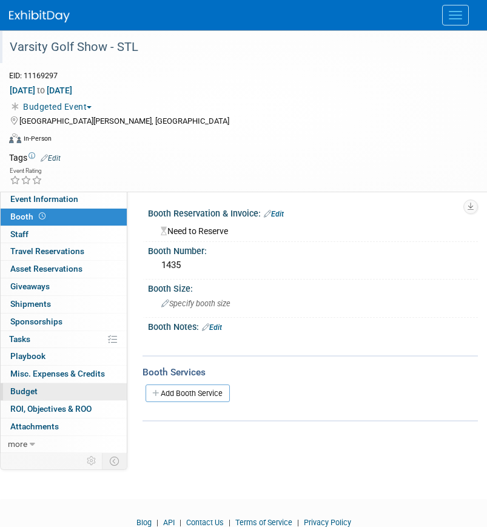
click at [23, 394] on span "Budget" at bounding box center [23, 392] width 27 height 10
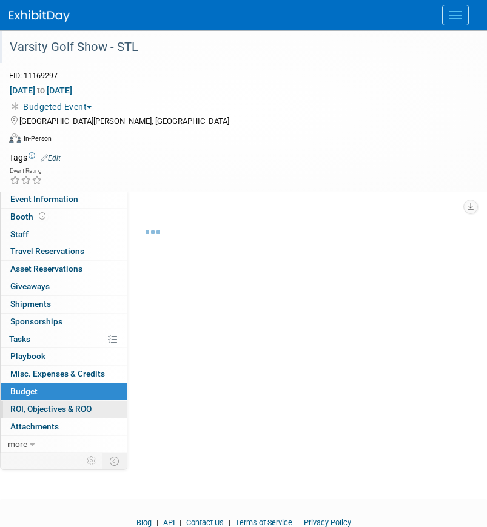
click at [30, 412] on span "ROI, Objectives & ROO 0" at bounding box center [50, 409] width 81 height 10
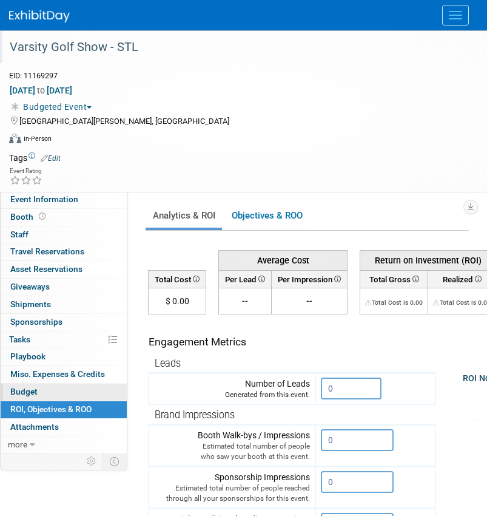
click at [25, 395] on span "Budget" at bounding box center [23, 392] width 27 height 10
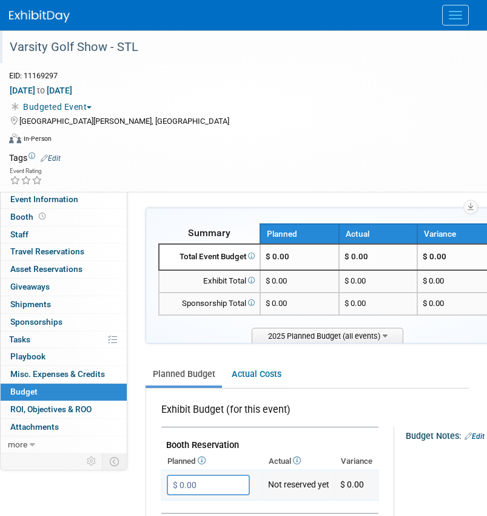
click at [197, 482] on input "$ 0.00" at bounding box center [208, 484] width 83 height 21
type input "$ 1,435.00"
click at [170, 511] on button "button" at bounding box center [178, 509] width 22 height 17
click at [198, 182] on div "Event Rating" at bounding box center [236, 176] width 472 height 21
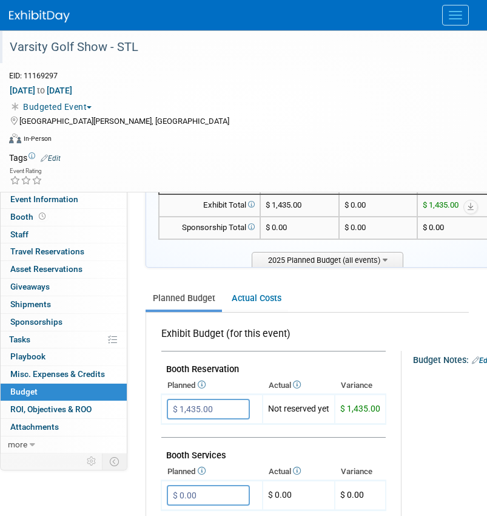
drag, startPoint x: 217, startPoint y: 126, endPoint x: 231, endPoint y: 143, distance: 22.8
click at [221, 130] on div "[DATE] to [DATE] (3 days) [DATE] to [DATE] Budgeted Event Committed Considering…" at bounding box center [236, 117] width 472 height 66
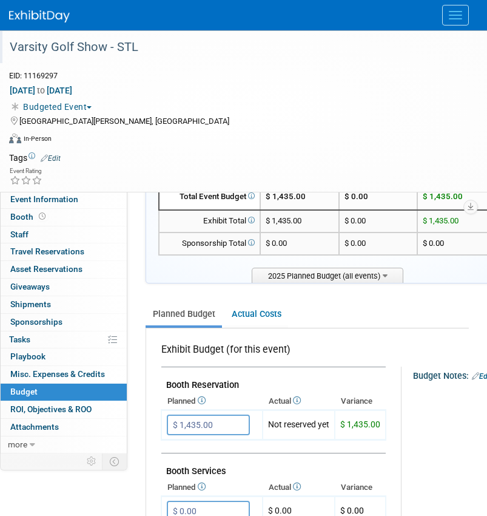
scroll to position [152, 0]
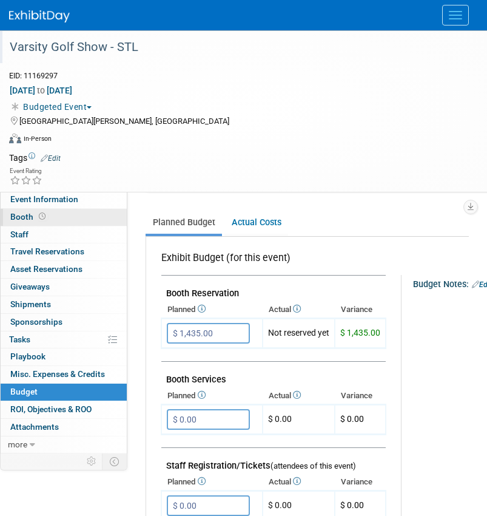
click at [19, 217] on span "Booth" at bounding box center [29, 217] width 38 height 10
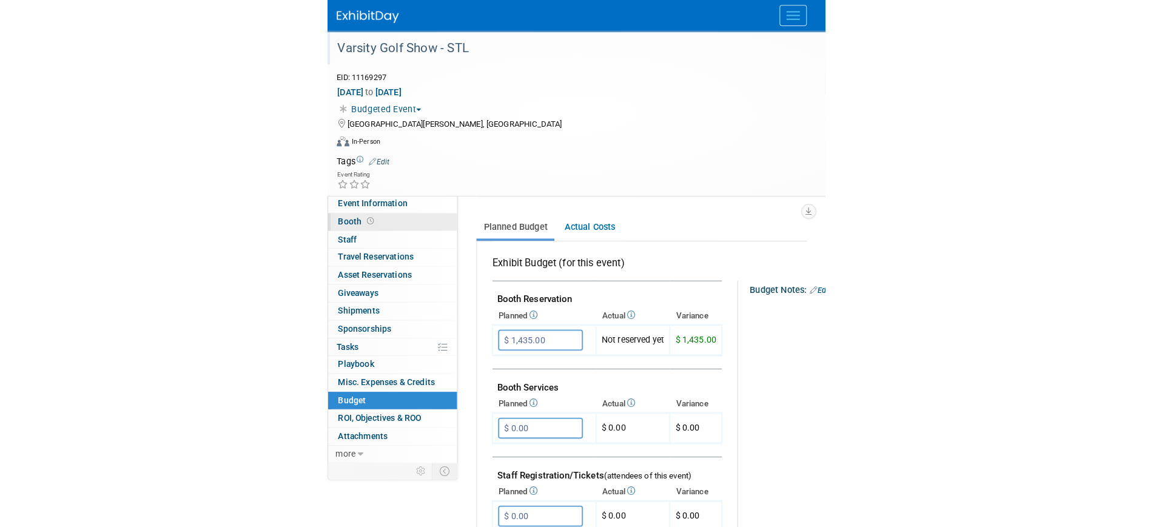
scroll to position [0, 0]
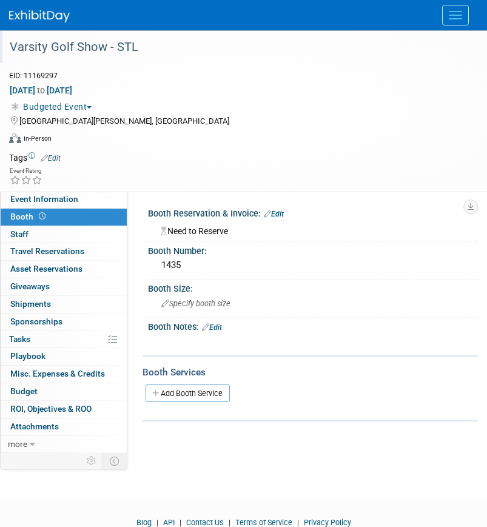
drag, startPoint x: 201, startPoint y: 182, endPoint x: 187, endPoint y: 168, distance: 19.7
click at [201, 181] on div "Event Rating" at bounding box center [236, 176] width 472 height 21
click at [49, 110] on button "Budgeted Event" at bounding box center [52, 107] width 87 height 12
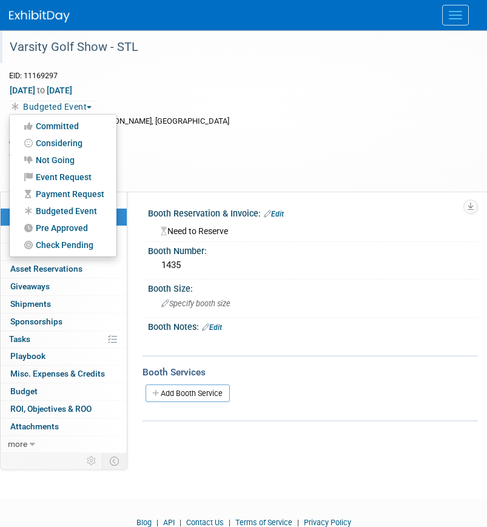
click at [165, 104] on div "Budgeted Event Committed Considering Not Going Event Request Payment Request Bu…" at bounding box center [236, 106] width 454 height 13
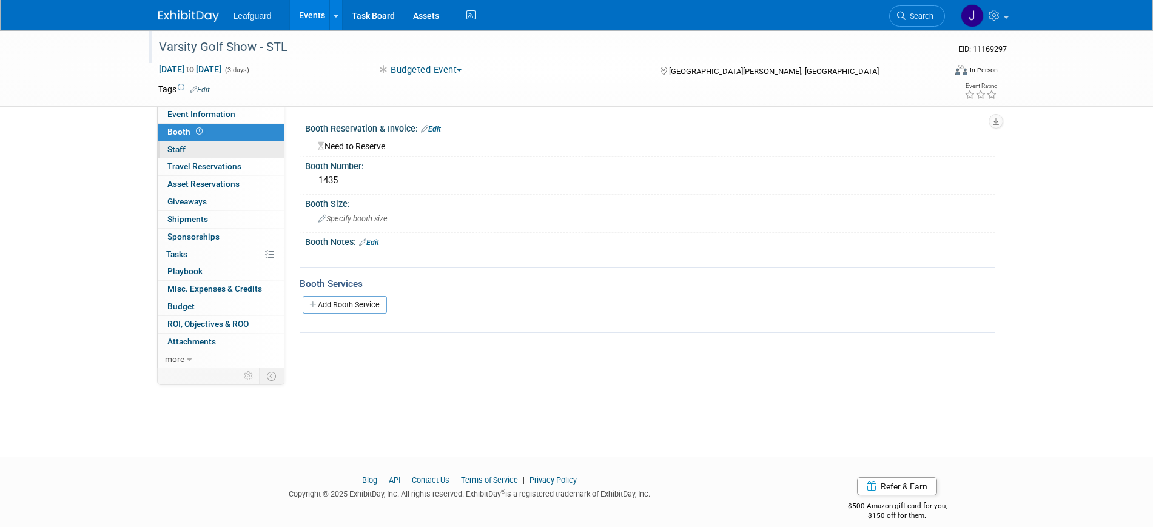
click at [204, 148] on link "0 Staff 0" at bounding box center [221, 149] width 126 height 17
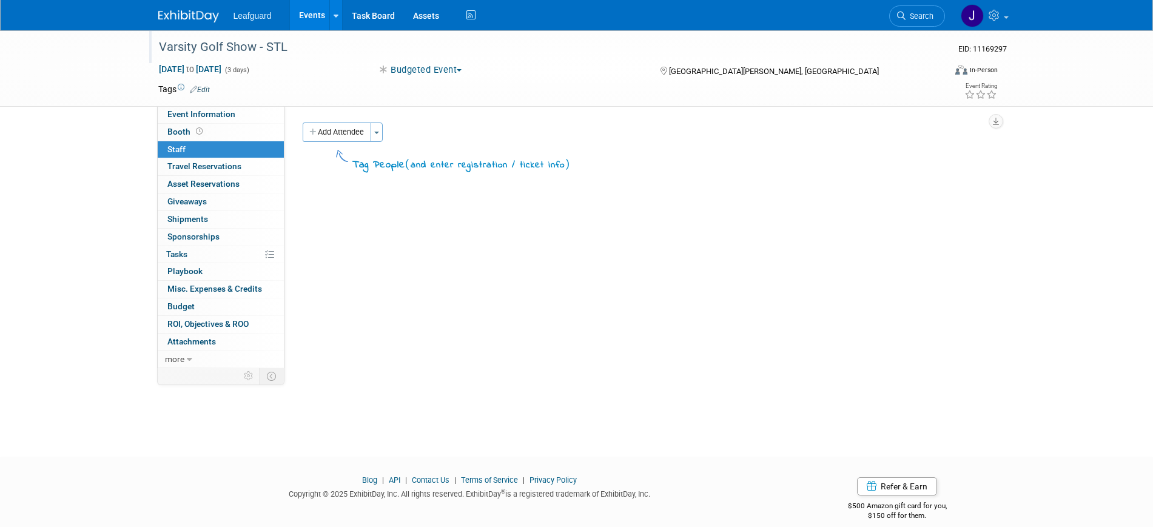
click at [377, 120] on div "Office: [GEOGRAPHIC_DATA] [US_STATE] [GEOGRAPHIC_DATA] [GEOGRAPHIC_DATA] [GEOGR…" at bounding box center [640, 237] width 711 height 262
click at [383, 131] on button "Toggle Dropdown" at bounding box center [377, 132] width 12 height 19
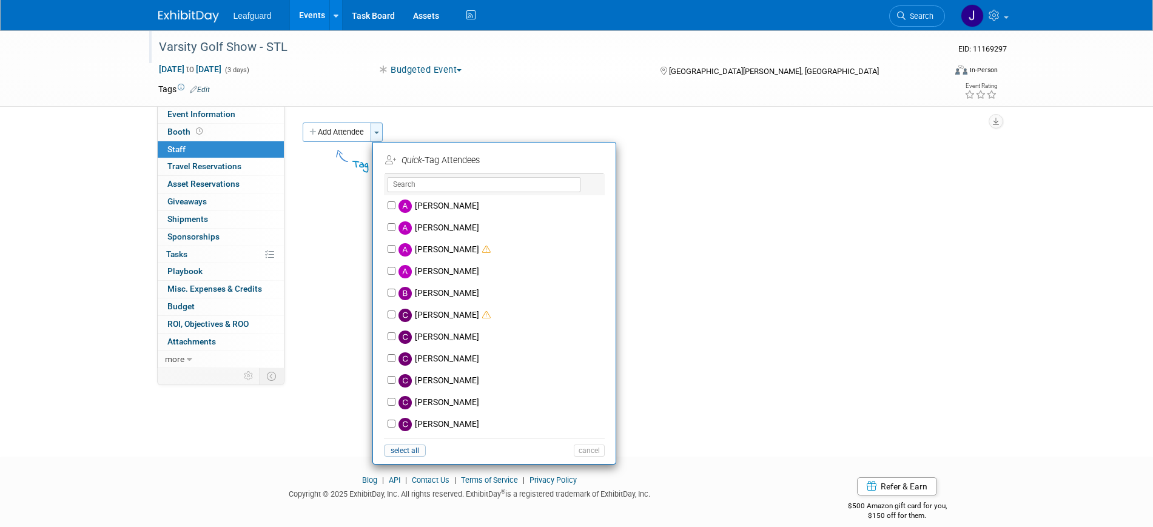
click at [383, 140] on button "Toggle Dropdown" at bounding box center [377, 132] width 12 height 19
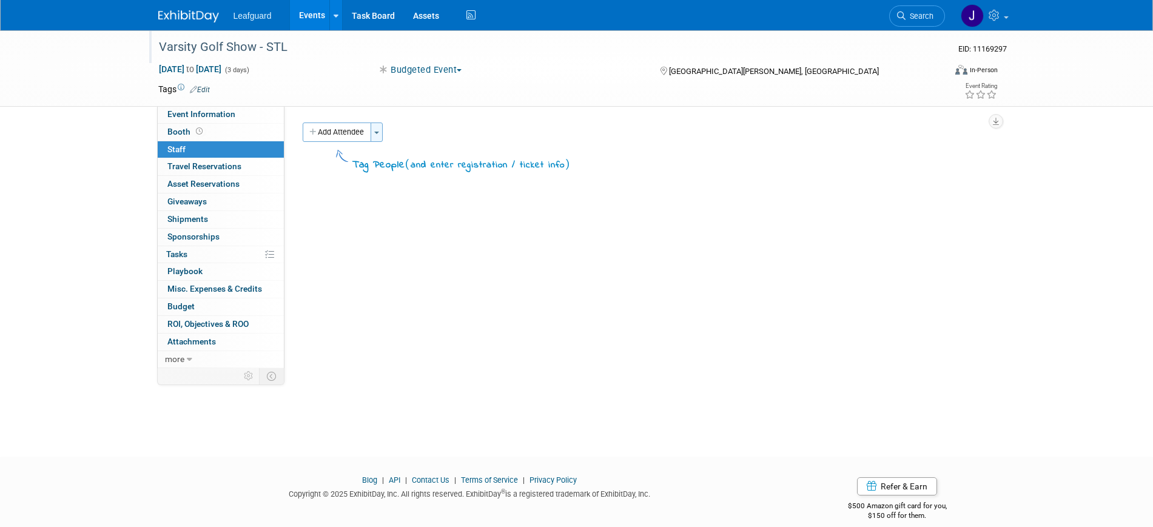
click at [382, 141] on button "Toggle Dropdown" at bounding box center [377, 132] width 12 height 19
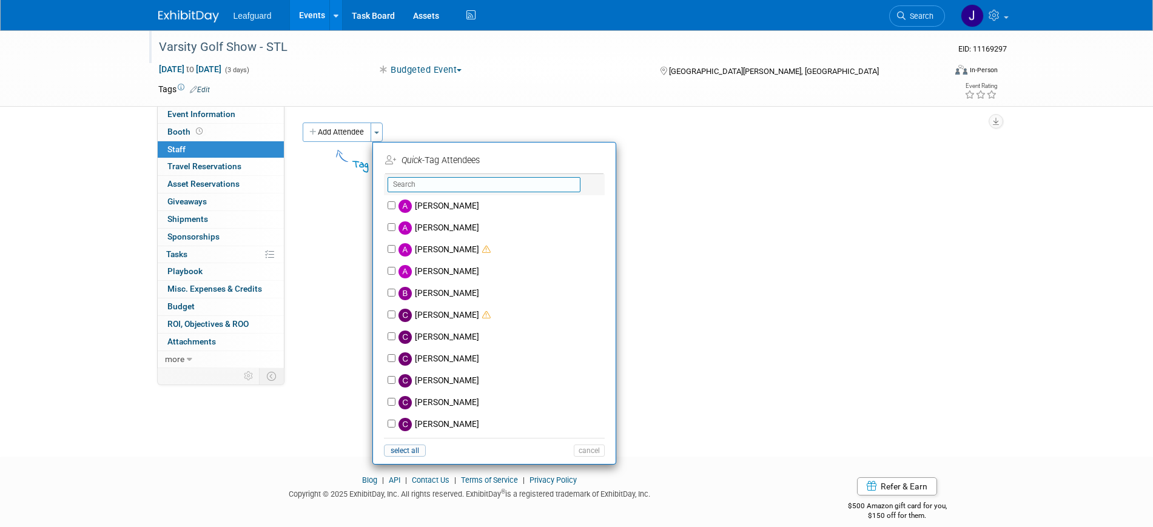
click at [428, 186] on input "text" at bounding box center [484, 184] width 193 height 15
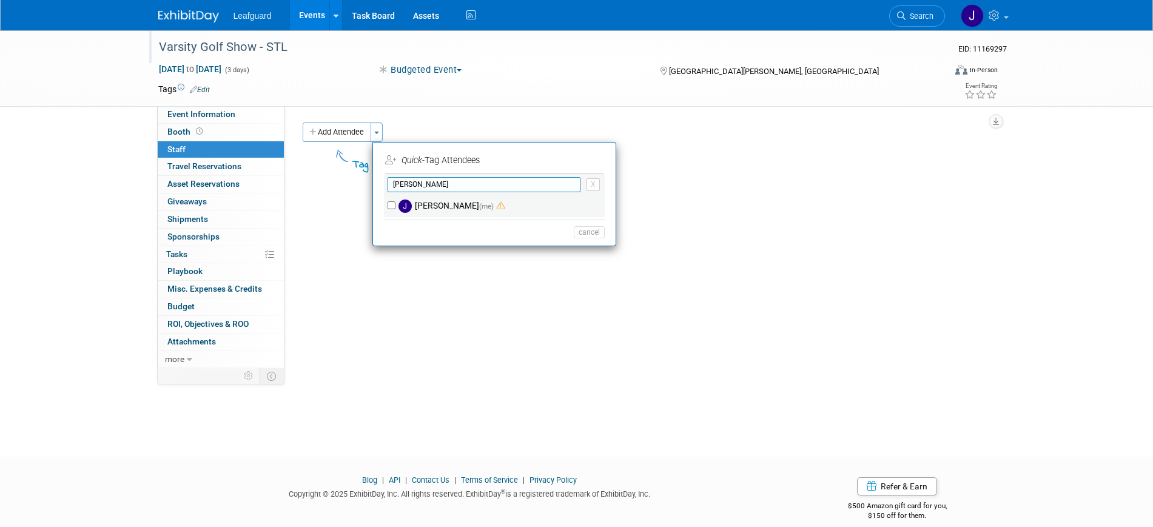
type input "[PERSON_NAME]"
click at [451, 197] on label "[PERSON_NAME] (me)" at bounding box center [503, 206] width 214 height 22
click at [396, 201] on input "[PERSON_NAME] (me)" at bounding box center [392, 205] width 8 height 8
checkbox input "true"
click at [487, 167] on button "Apply" at bounding box center [585, 161] width 37 height 18
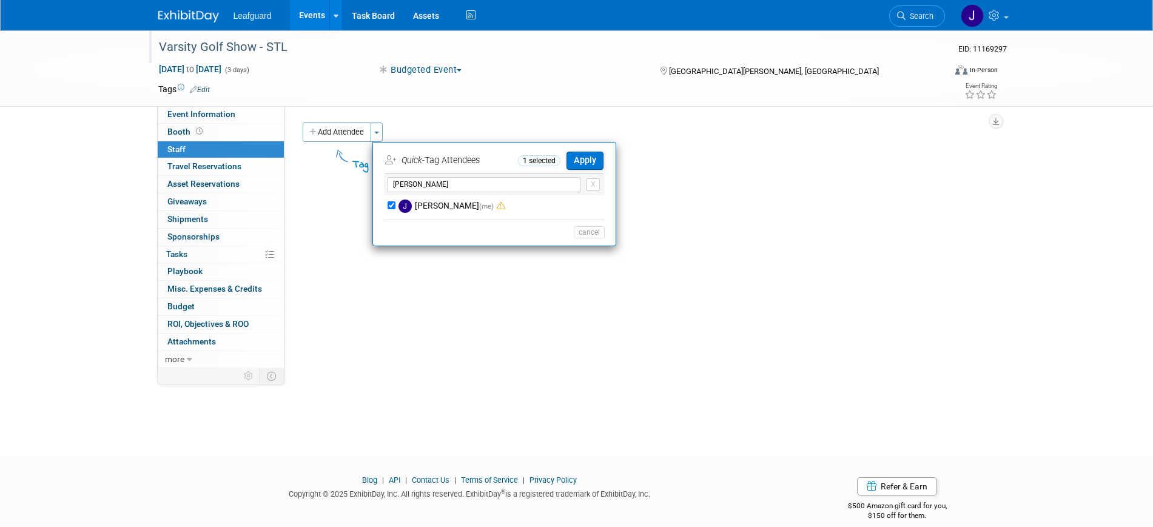
click at [0, 0] on div at bounding box center [0, 0] width 0 height 0
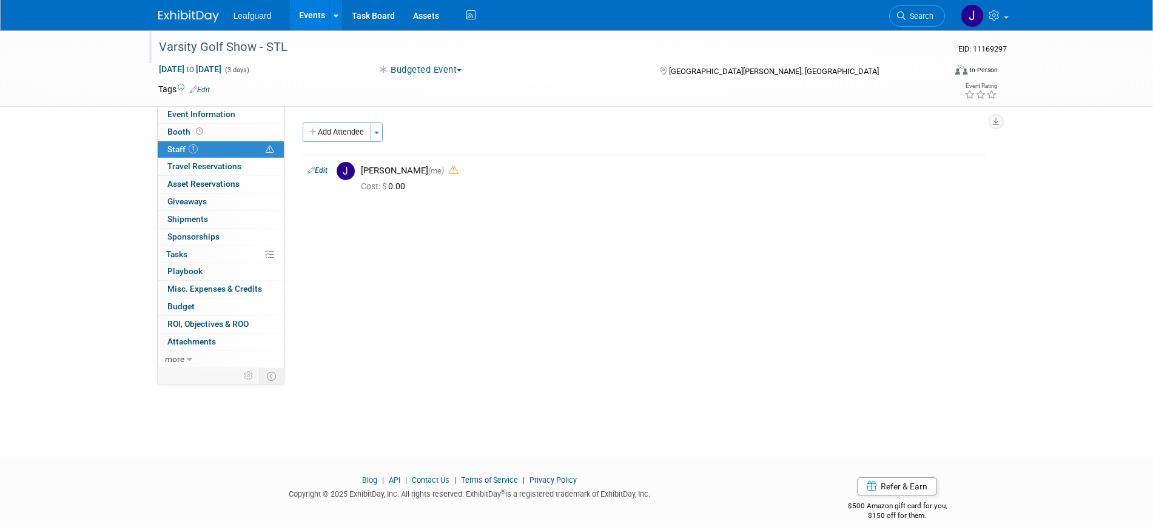
drag, startPoint x: 895, startPoint y: 22, endPoint x: 910, endPoint y: 21, distance: 15.2
click at [487, 21] on link "Search" at bounding box center [918, 15] width 56 height 21
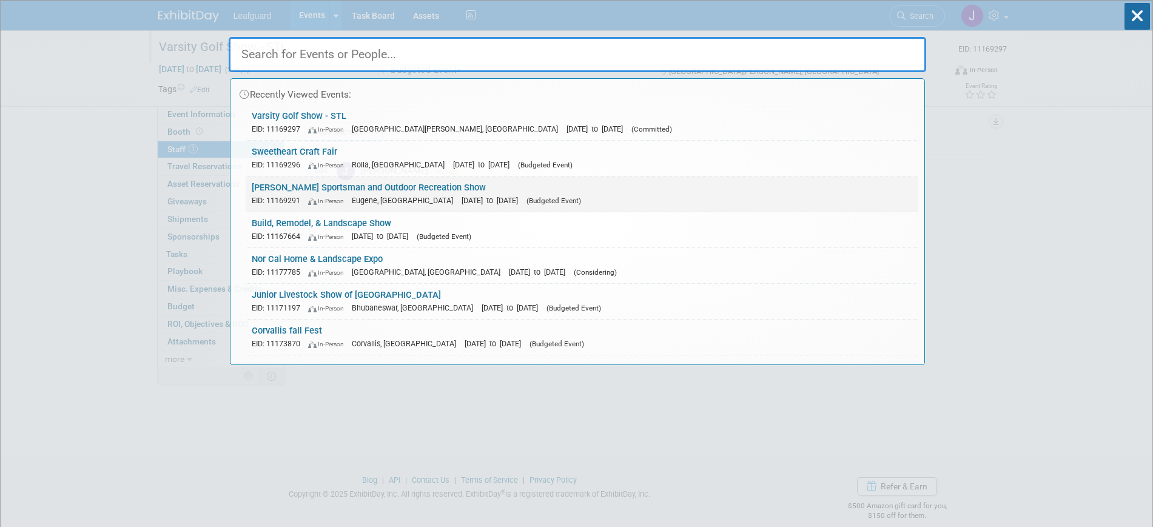
click at [487, 94] on div "Recently Viewed Events: Varsity Golf Show - STL EID: 11169297 In-Person Saint C…" at bounding box center [578, 198] width 698 height 334
click at [342, 64] on input "text" at bounding box center [578, 54] width 698 height 35
paste input "World of Wheels"
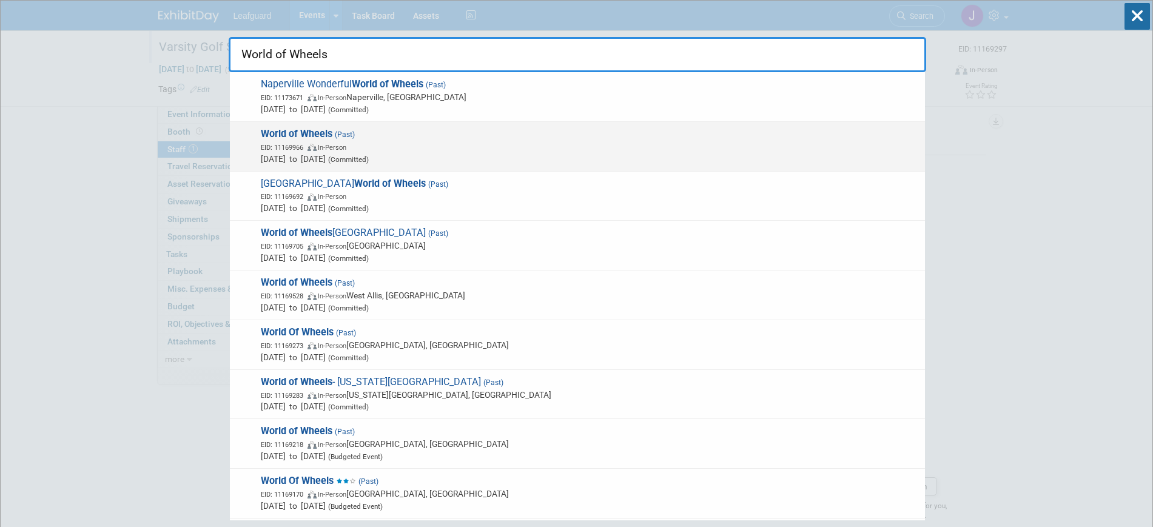
type input "World of Wheels"
click at [351, 139] on span "World of Wheels (Past) EID: 11169966 In-Person Mar 28, 2025 to Mar 30, 2025 (Co…" at bounding box center [588, 146] width 662 height 37
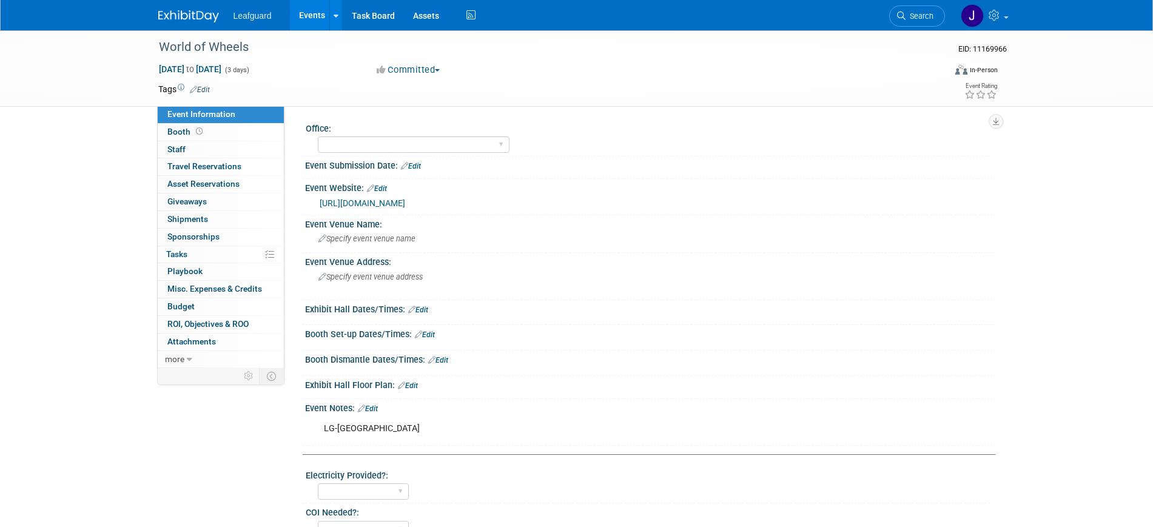
click at [1121, 174] on div "World of Wheels EID: 11169966 Mar 28, 2025 to Mar 30, 2025 (3 days) Mar 28, 202…" at bounding box center [576, 445] width 1153 height 830
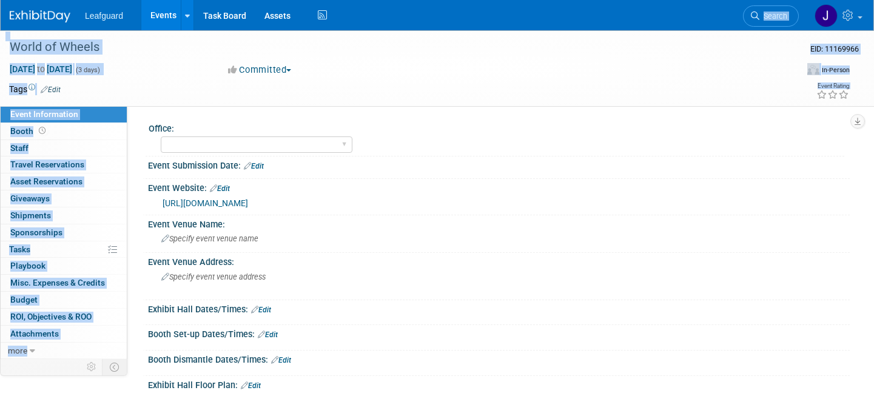
drag, startPoint x: 706, startPoint y: 14, endPoint x: 711, endPoint y: -27, distance: 41.0
click at [711, 0] on html "Leafguard Events Add Event Bulk Upload Events Shareable Event Boards Recently V…" at bounding box center [437, 198] width 874 height 396
click at [360, 59] on div "World of Wheels" at bounding box center [396, 49] width 782 height 20
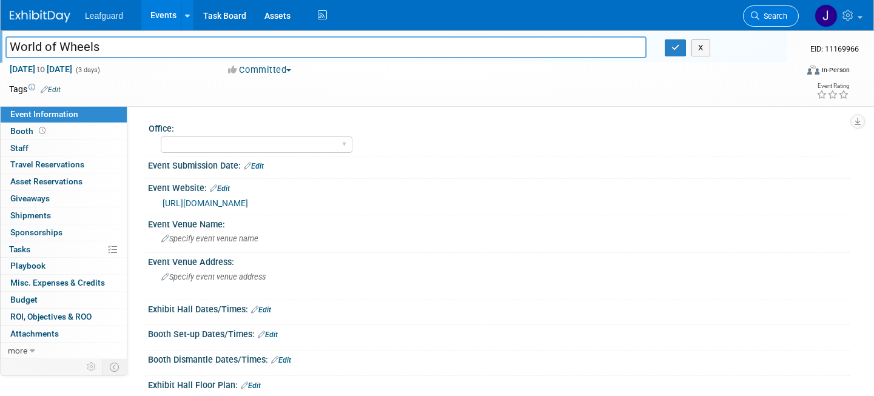
click at [762, 25] on link "Search" at bounding box center [771, 15] width 56 height 21
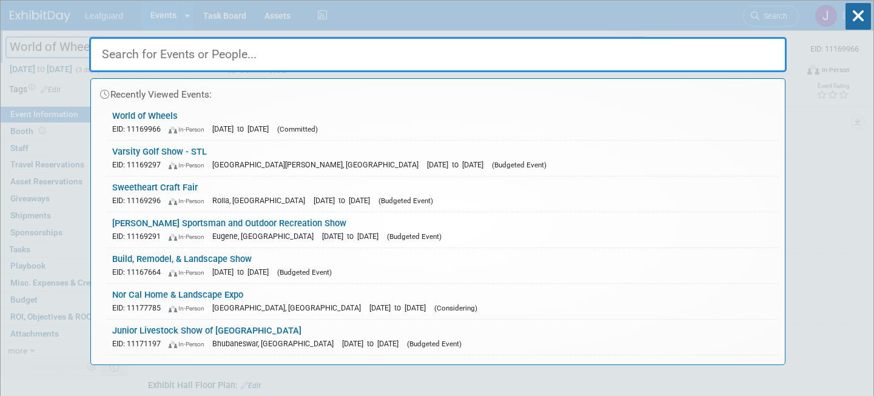
click at [243, 57] on input "text" at bounding box center [438, 54] width 698 height 35
paste input "World of Wheels"
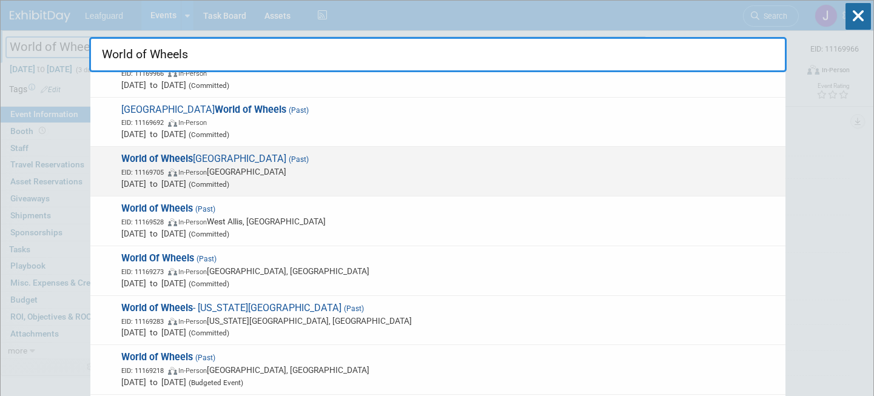
scroll to position [76, 0]
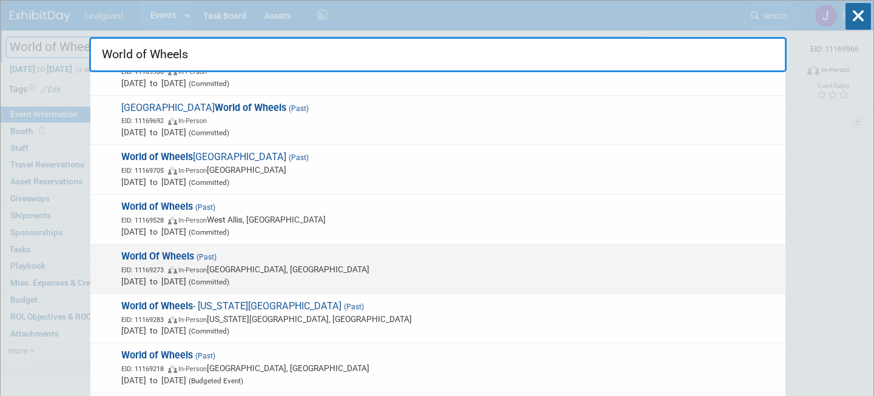
type input "World of Wheels"
click at [181, 249] on div "World Of Wheels (Past) EID: 11169273 In-Person Birmingham, AL Jan 31, 2025 to F…" at bounding box center [437, 270] width 695 height 50
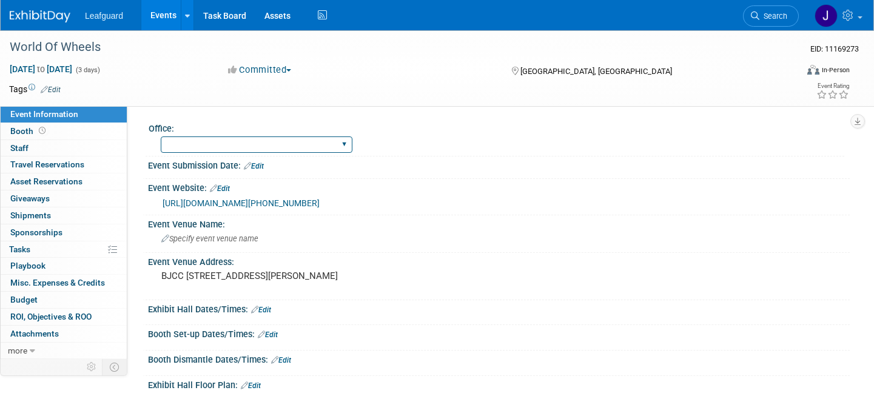
click at [253, 135] on div "[GEOGRAPHIC_DATA] [US_STATE] [GEOGRAPHIC_DATA] [GEOGRAPHIC_DATA] [GEOGRAPHIC_DA…" at bounding box center [257, 144] width 192 height 22
click at [251, 138] on select "[GEOGRAPHIC_DATA] [US_STATE] [GEOGRAPHIC_DATA] [GEOGRAPHIC_DATA] [GEOGRAPHIC_DA…" at bounding box center [257, 145] width 192 height 16
select select "DC"
click at [161, 137] on select "[GEOGRAPHIC_DATA] [US_STATE] [GEOGRAPHIC_DATA] [GEOGRAPHIC_DATA] [GEOGRAPHIC_DA…" at bounding box center [257, 145] width 192 height 16
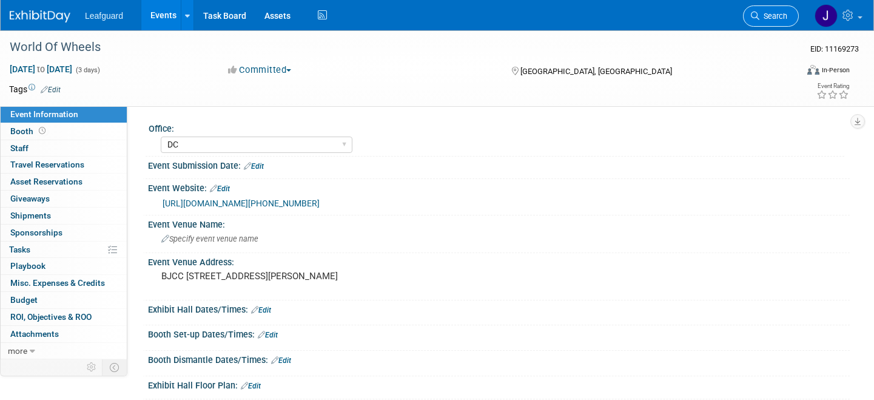
click at [750, 17] on link "Search" at bounding box center [771, 15] width 56 height 21
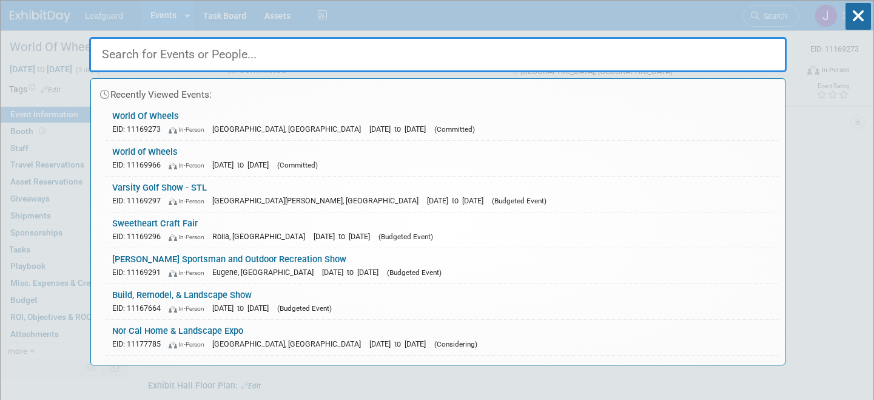
click at [447, 55] on input "text" at bounding box center [438, 54] width 698 height 35
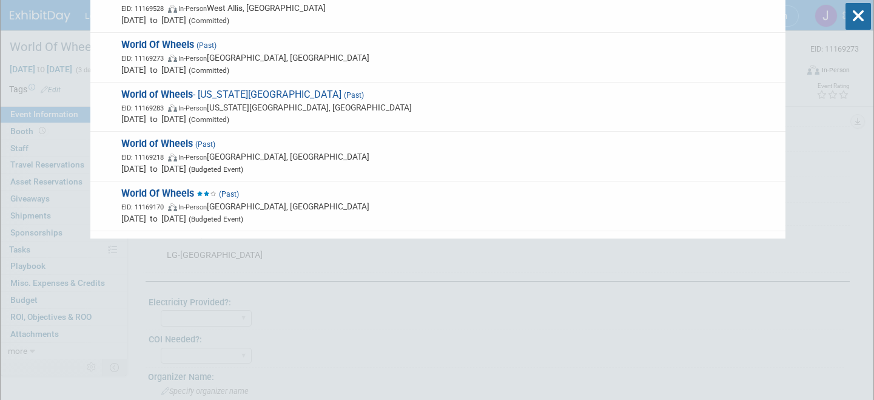
scroll to position [108, 0]
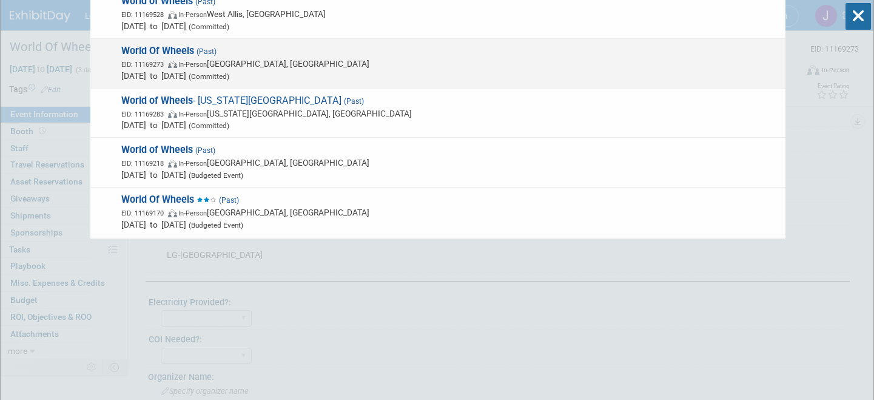
type input "WORLD OF WHEELS"
click at [175, 84] on div "World Of Wheels (Past) EID: 11169273 In-Person Birmingham, AL Jan 31, 2025 to F…" at bounding box center [437, 64] width 695 height 50
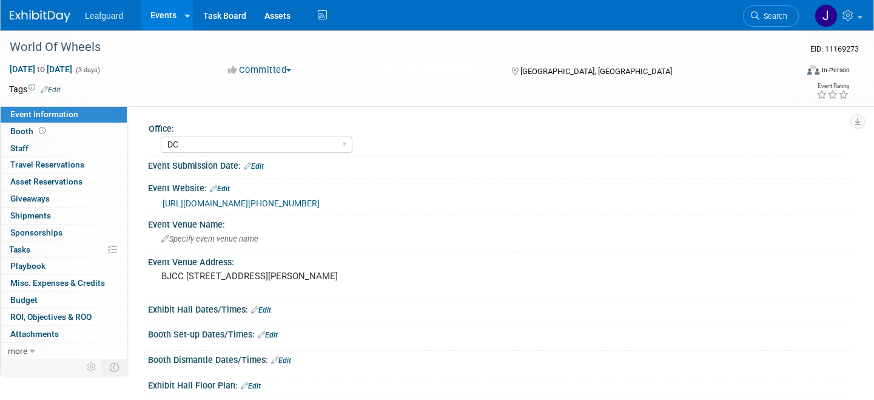
click at [194, 143] on select "[GEOGRAPHIC_DATA] [US_STATE] [GEOGRAPHIC_DATA] [GEOGRAPHIC_DATA] [GEOGRAPHIC_DA…" at bounding box center [257, 145] width 192 height 16
click at [161, 137] on select "[GEOGRAPHIC_DATA] [US_STATE] [GEOGRAPHIC_DATA] [GEOGRAPHIC_DATA] [GEOGRAPHIC_DA…" at bounding box center [257, 145] width 192 height 16
click at [218, 144] on select "[GEOGRAPHIC_DATA] [US_STATE] [GEOGRAPHIC_DATA] [GEOGRAPHIC_DATA] [GEOGRAPHIC_DA…" at bounding box center [257, 145] width 192 height 16
click at [161, 137] on select "[GEOGRAPHIC_DATA] [US_STATE] [GEOGRAPHIC_DATA] [GEOGRAPHIC_DATA] [GEOGRAPHIC_DA…" at bounding box center [257, 145] width 192 height 16
click at [182, 146] on select "Albany Arkansas Austin Birmingham Charlotte Chicago Cleveland Colorado Columbia…" at bounding box center [257, 145] width 192 height 16
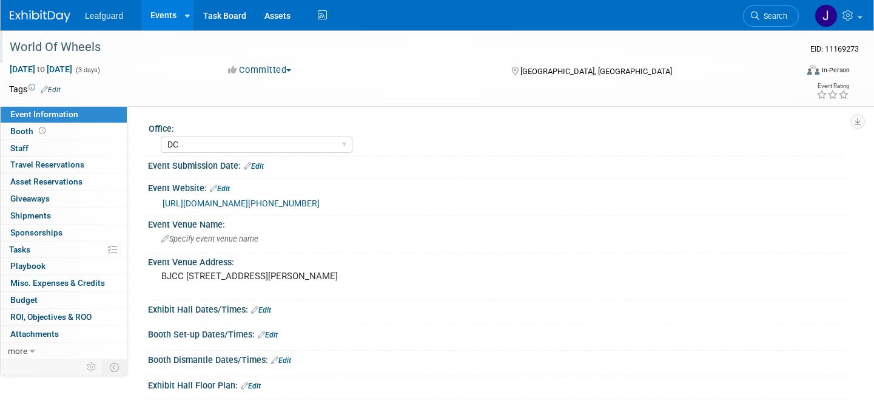
select select "[GEOGRAPHIC_DATA]"
click at [161, 137] on select "Albany Arkansas Austin Birmingham Charlotte Chicago Cleveland Colorado Columbia…" at bounding box center [257, 145] width 192 height 16
click at [772, 22] on link "Search" at bounding box center [771, 15] width 56 height 21
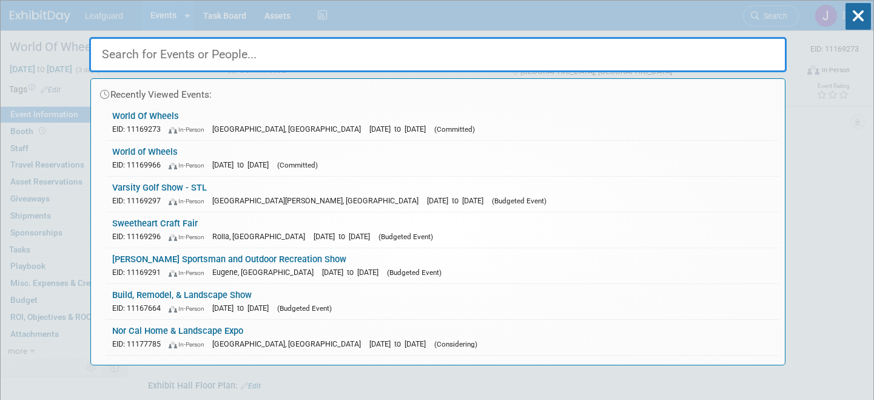
click at [514, 66] on input "text" at bounding box center [438, 54] width 698 height 35
paste input "World of Wheels"
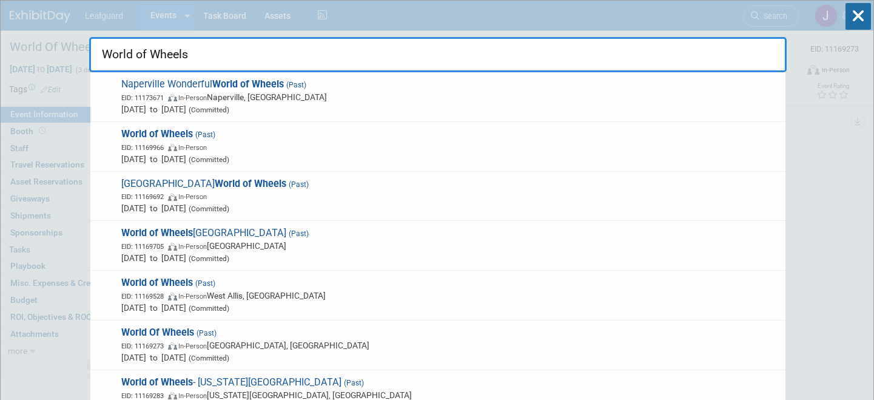
type input "World of Wheels"
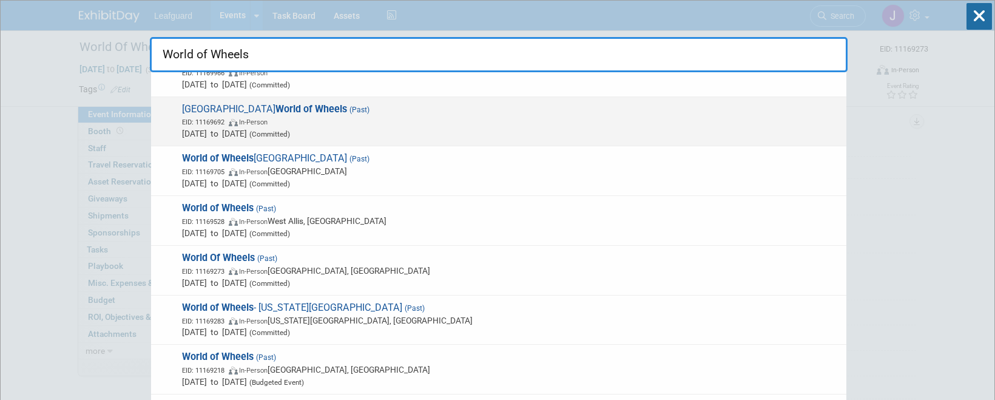
scroll to position [76, 0]
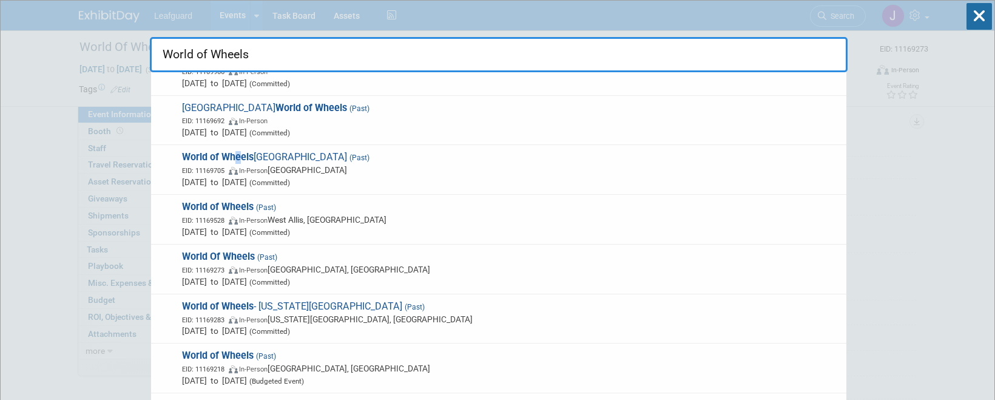
click at [239, 157] on strong "World of Wheels" at bounding box center [218, 157] width 72 height 12
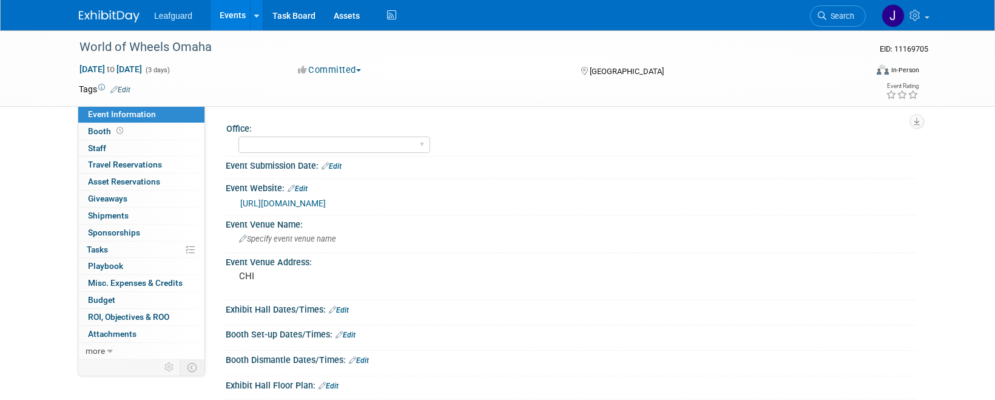
click at [288, 141] on select "[GEOGRAPHIC_DATA] [US_STATE] [GEOGRAPHIC_DATA] [GEOGRAPHIC_DATA] [GEOGRAPHIC_DA…" at bounding box center [334, 145] width 192 height 16
select select "[US_STATE]"
click at [238, 137] on select "[GEOGRAPHIC_DATA] [US_STATE] [GEOGRAPHIC_DATA] [GEOGRAPHIC_DATA] [GEOGRAPHIC_DA…" at bounding box center [334, 145] width 192 height 16
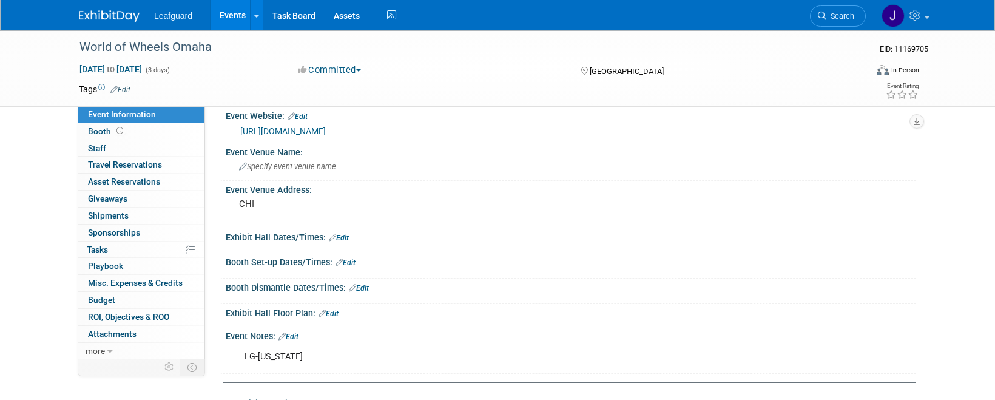
scroll to position [76, 0]
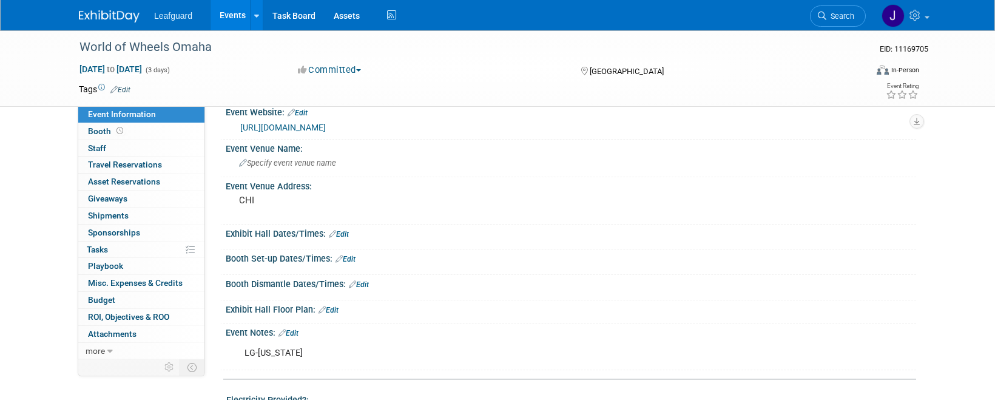
click at [303, 69] on icon "button" at bounding box center [303, 70] width 11 height 9
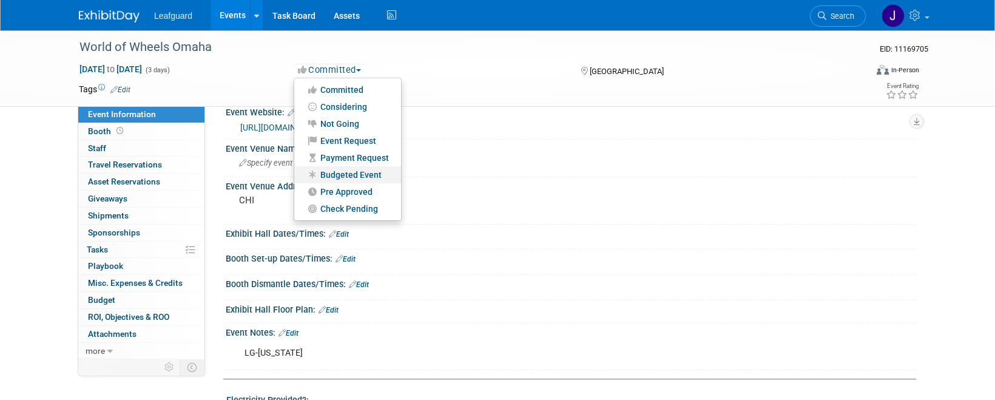
click at [371, 180] on link "Budgeted Event" at bounding box center [347, 174] width 107 height 17
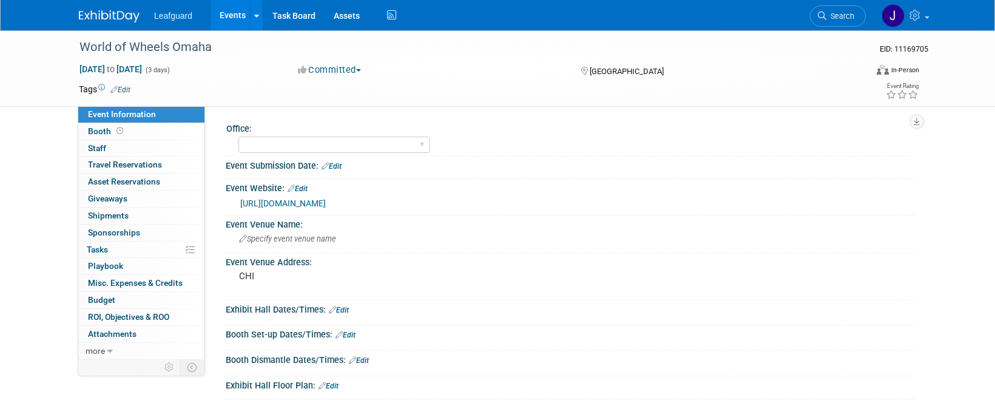
click at [370, 180] on div "Event Website: Edit" at bounding box center [571, 187] width 690 height 16
click at [362, 73] on button "Budgeted Event" at bounding box center [341, 70] width 94 height 13
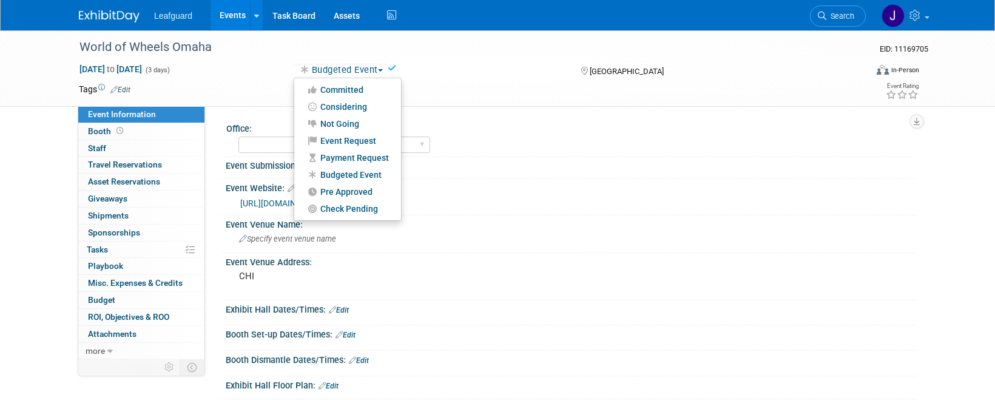
click at [451, 164] on div "Event Submission Date: Edit" at bounding box center [571, 165] width 690 height 16
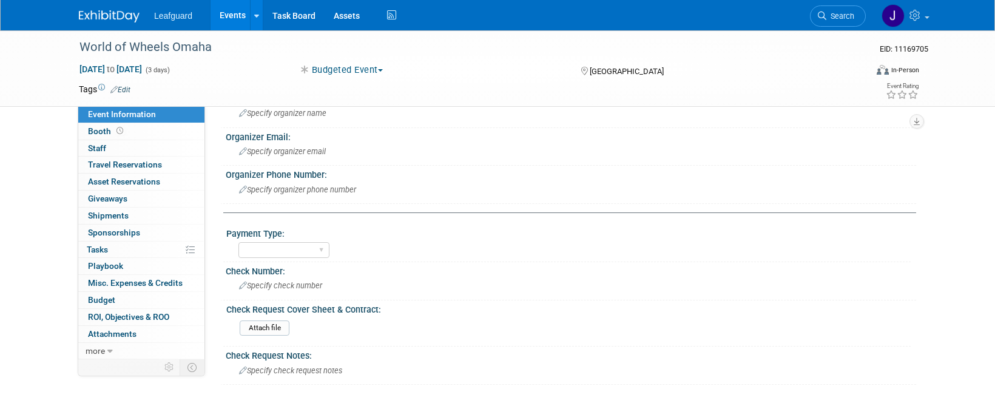
scroll to position [455, 0]
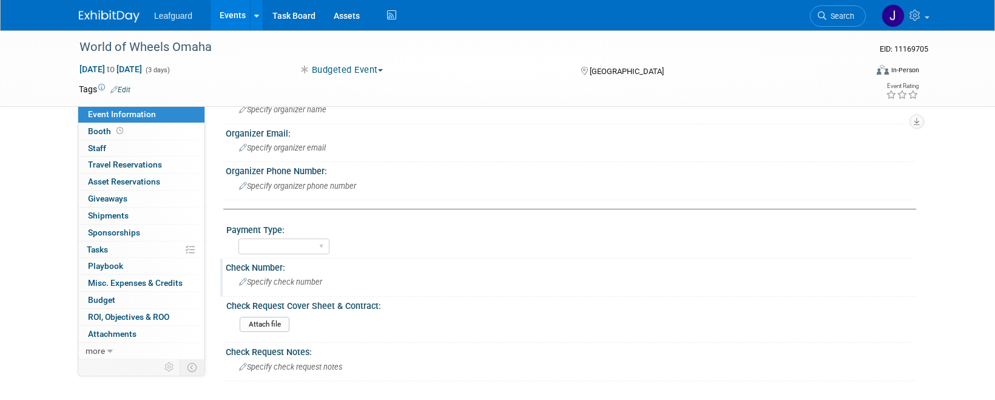
click at [303, 255] on select "Cash/Expense Check Credit Card Free" at bounding box center [283, 246] width 91 height 16
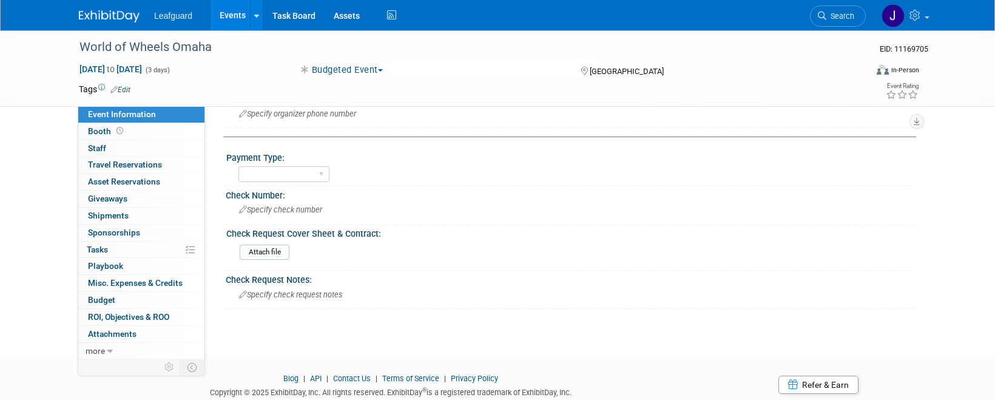
scroll to position [531, 0]
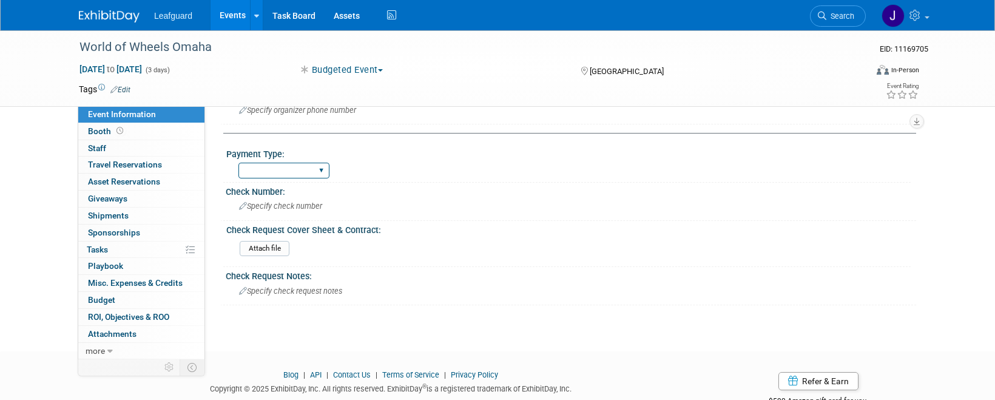
click at [302, 179] on select "Cash/Expense Check Credit Card Free" at bounding box center [283, 171] width 91 height 16
click at [410, 215] on div "Specify check number" at bounding box center [571, 206] width 672 height 19
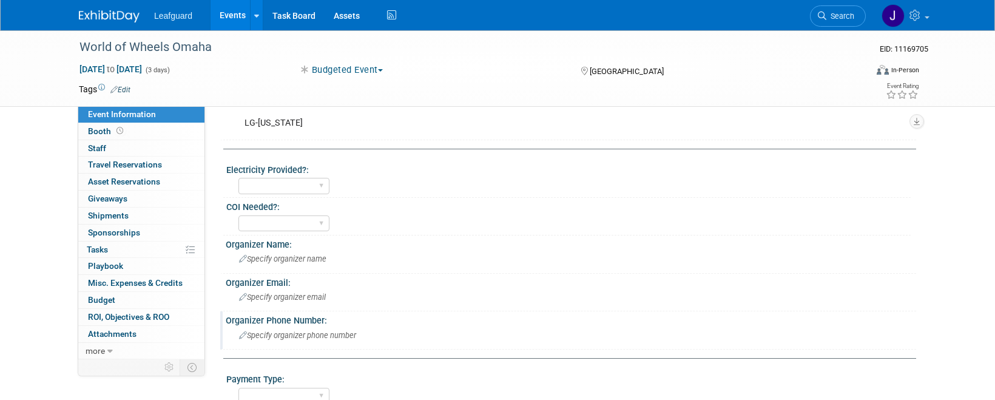
scroll to position [276, 0]
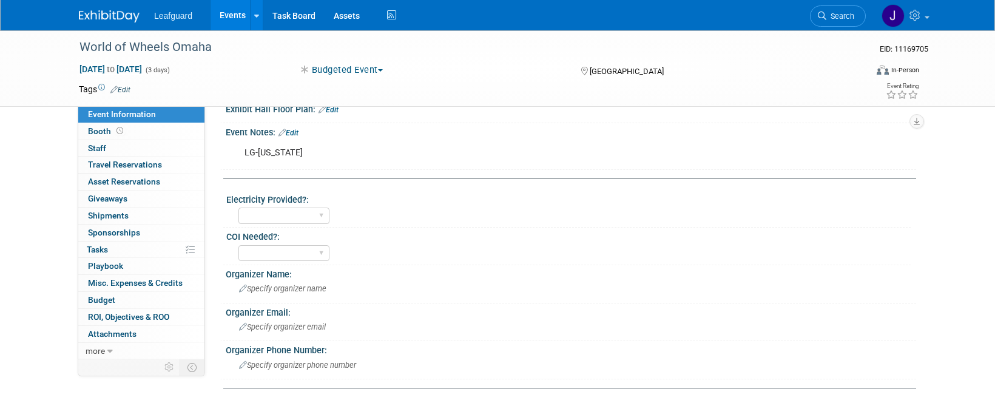
drag, startPoint x: 449, startPoint y: 237, endPoint x: 545, endPoint y: 225, distance: 97.2
click at [543, 224] on div "Yes No" at bounding box center [574, 213] width 672 height 19
